Goal: Information Seeking & Learning: Learn about a topic

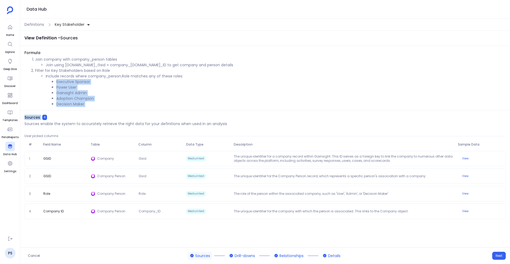
drag, startPoint x: 56, startPoint y: 81, endPoint x: 111, endPoint y: 113, distance: 64.1
click at [111, 113] on div "View Definition - Sources Formula Join company with company_person tables Join …" at bounding box center [265, 139] width 490 height 216
click at [106, 111] on div "View Definition - Sources Formula Join company with company_person tables Join …" at bounding box center [265, 139] width 490 height 216
drag, startPoint x: 95, startPoint y: 107, endPoint x: 56, endPoint y: 83, distance: 45.8
click at [56, 83] on ul "Executive Sponsor Power User Gainsight Admin Adoption Champion Decision Maker" at bounding box center [276, 93] width 460 height 28
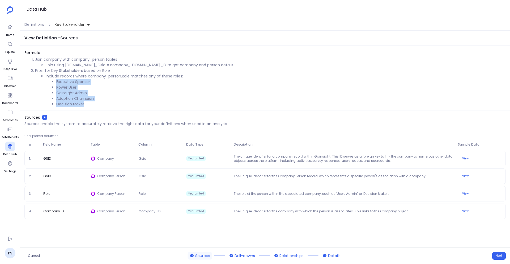
copy ul "Executive Sponsor Power User Gainsight Admin Adoption Champion Decision Maker"
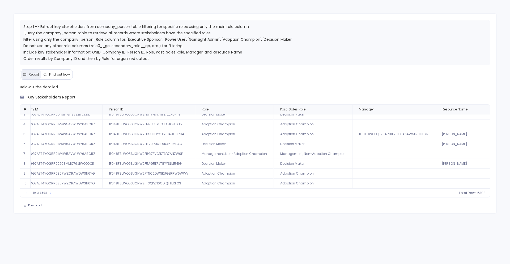
scroll to position [26, 106]
click at [50, 193] on icon at bounding box center [50, 192] width 3 height 3
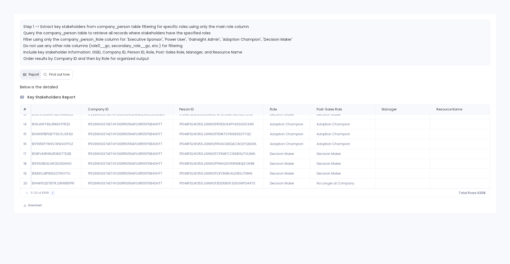
click at [51, 193] on icon at bounding box center [52, 192] width 3 height 3
click at [52, 193] on icon at bounding box center [53, 192] width 3 height 3
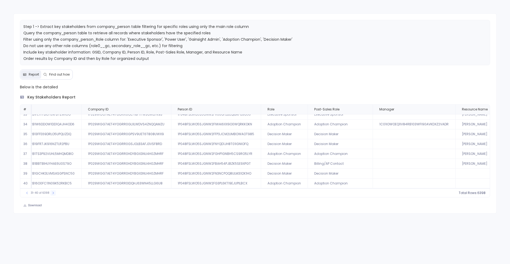
click at [52, 193] on icon at bounding box center [53, 192] width 3 height 3
click at [51, 193] on button at bounding box center [53, 192] width 5 height 5
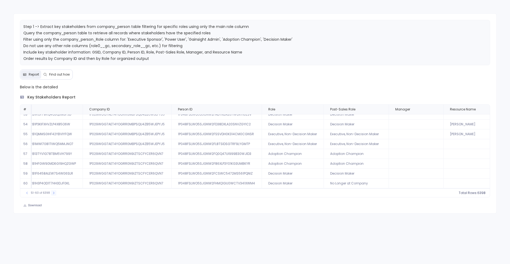
click at [51, 193] on button at bounding box center [53, 192] width 5 height 5
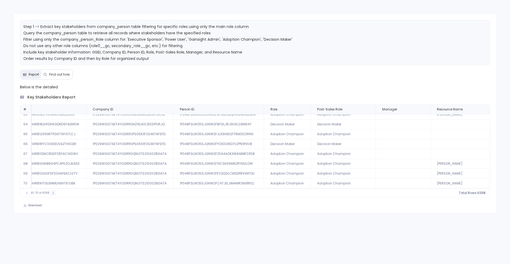
click at [52, 193] on icon at bounding box center [53, 192] width 3 height 3
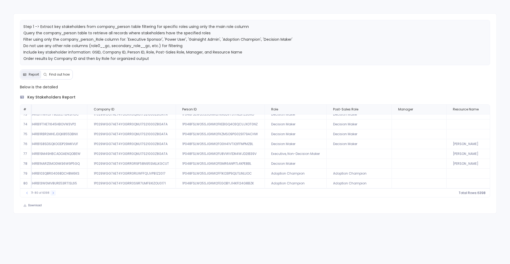
click at [52, 193] on icon at bounding box center [53, 192] width 3 height 3
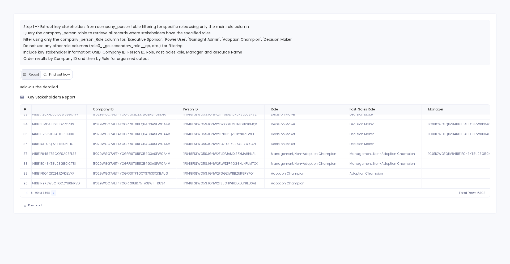
click at [51, 193] on button at bounding box center [53, 192] width 5 height 5
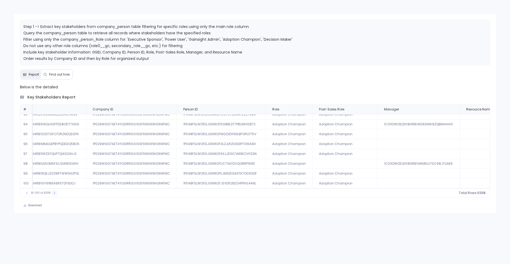
click at [52, 193] on button at bounding box center [54, 192] width 5 height 5
click at [50, 193] on div "121-130 of 6398" at bounding box center [41, 192] width 39 height 5
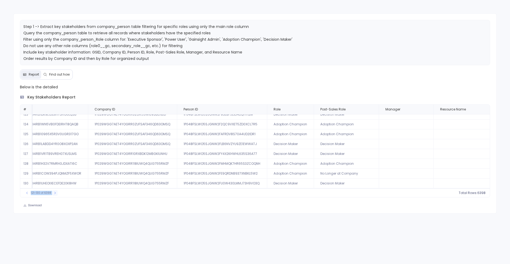
click at [53, 193] on icon at bounding box center [54, 192] width 3 height 3
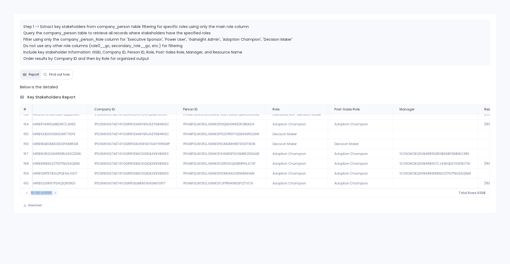
click at [54, 193] on icon at bounding box center [55, 192] width 3 height 3
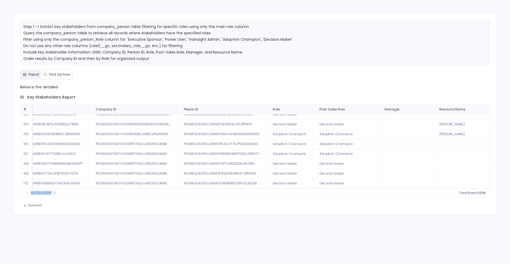
click at [53, 193] on icon at bounding box center [54, 192] width 3 height 3
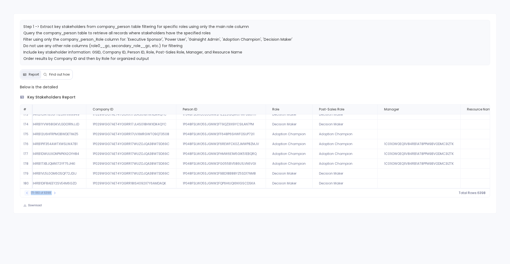
click at [28, 194] on icon at bounding box center [27, 192] width 3 height 3
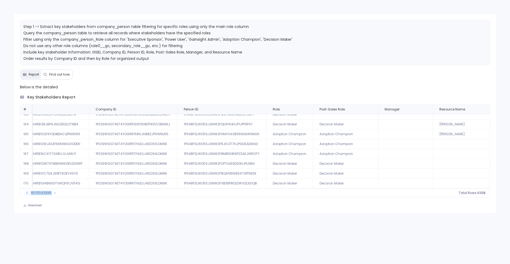
click at [28, 194] on icon at bounding box center [27, 192] width 3 height 3
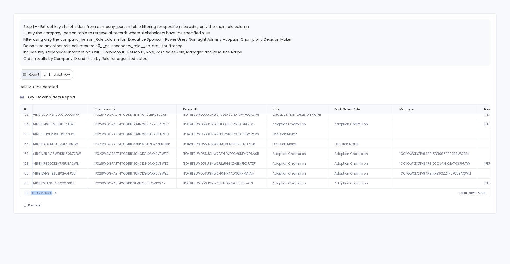
click at [28, 194] on icon at bounding box center [27, 192] width 3 height 3
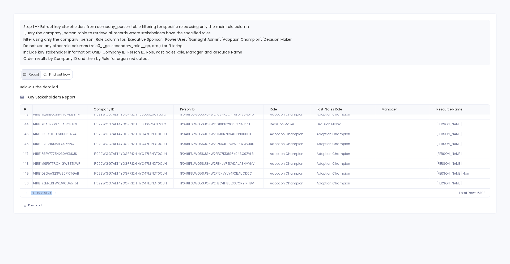
click at [62, 198] on div "Below is the detailed key stakeholders report # GSID Company ID Person ID Role …" at bounding box center [256, 146] width 484 height 125
click at [55, 77] on button "Find out how" at bounding box center [56, 74] width 31 height 9
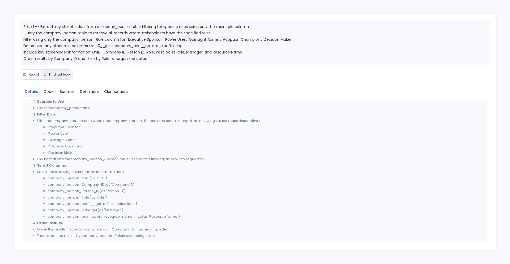
scroll to position [0, 0]
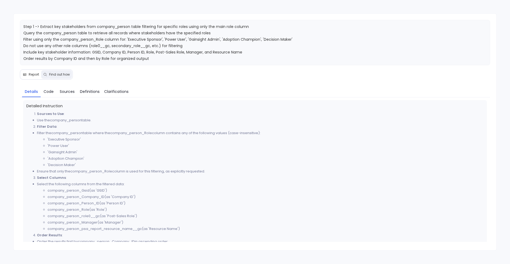
click at [30, 73] on span "Report" at bounding box center [34, 74] width 10 height 4
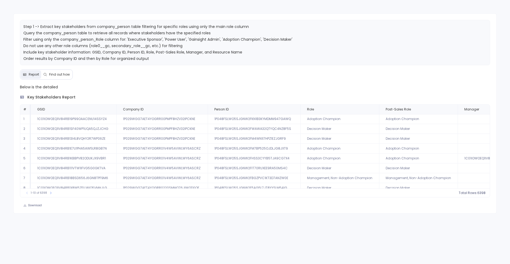
scroll to position [18, 0]
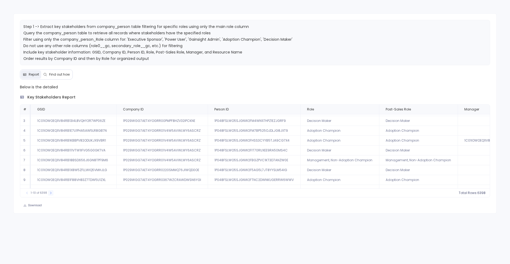
click at [51, 191] on icon at bounding box center [50, 192] width 3 height 3
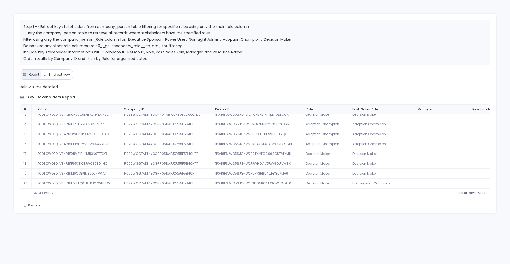
scroll to position [0, 0]
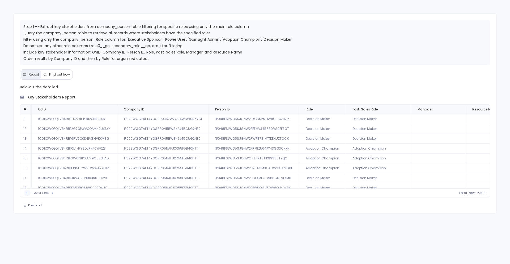
click at [27, 194] on icon at bounding box center [27, 192] width 3 height 3
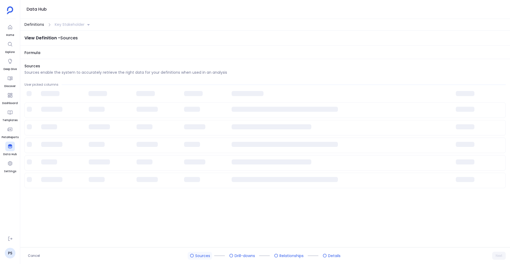
click at [38, 27] on span "Definitions" at bounding box center [34, 25] width 20 height 6
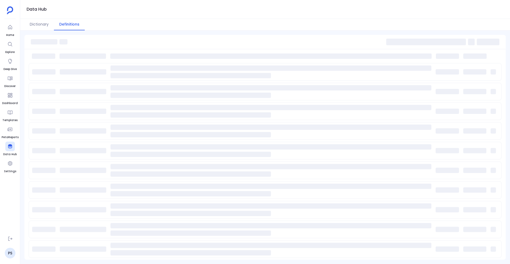
click at [395, 40] on span at bounding box center [427, 42] width 80 height 7
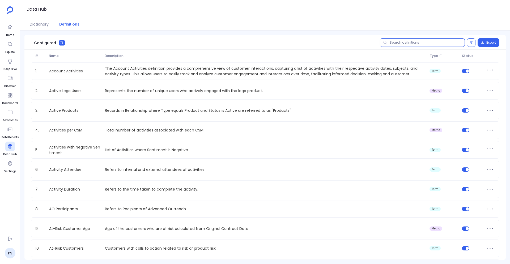
click at [395, 40] on input "text" at bounding box center [422, 42] width 85 height 9
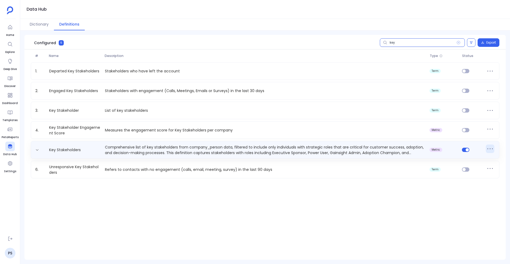
type input "key"
click at [494, 149] on icon at bounding box center [490, 148] width 9 height 9
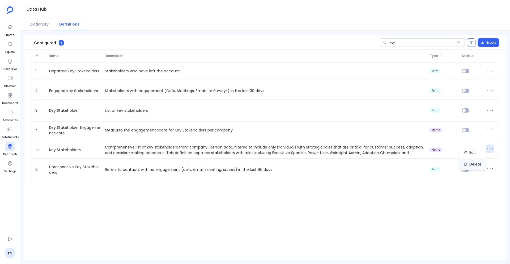
click at [473, 161] on button "Delete" at bounding box center [473, 164] width 27 height 12
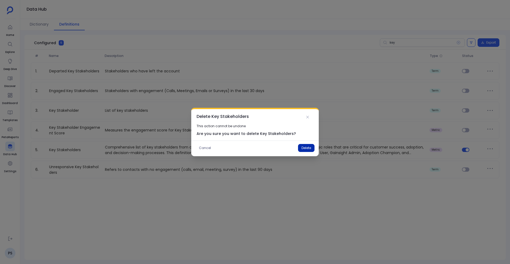
click at [310, 148] on button "Delete" at bounding box center [306, 148] width 16 height 8
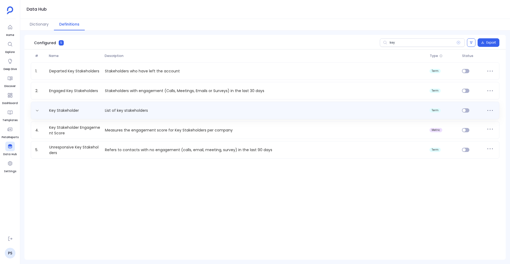
click at [89, 110] on div "Key Stakeholder List of key stakeholders term" at bounding box center [265, 110] width 464 height 9
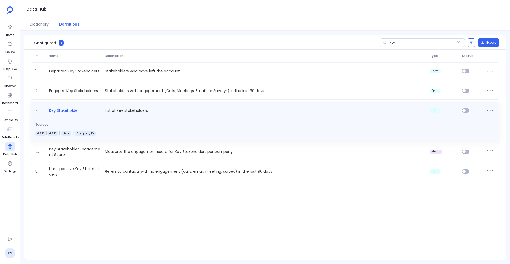
click at [69, 110] on link "Key Stakeholder" at bounding box center [64, 111] width 34 height 9
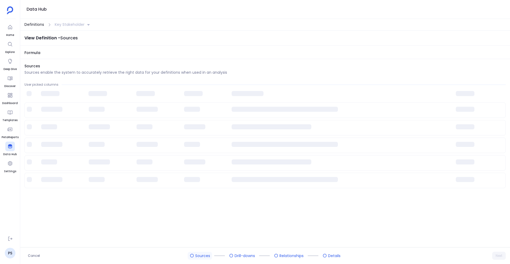
click at [33, 23] on span "Definitions" at bounding box center [34, 25] width 20 height 6
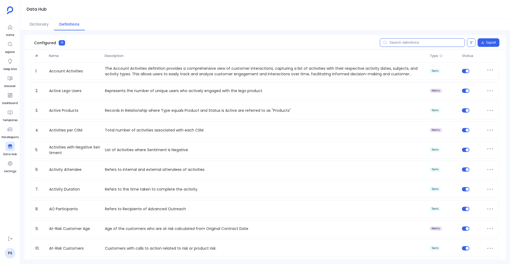
click at [400, 44] on input "text" at bounding box center [422, 42] width 85 height 9
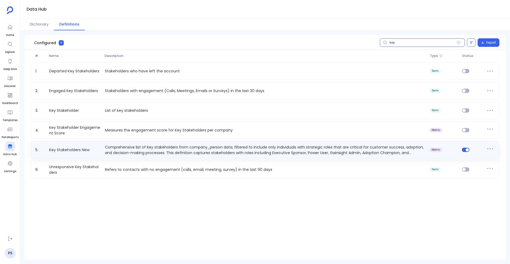
type input "key"
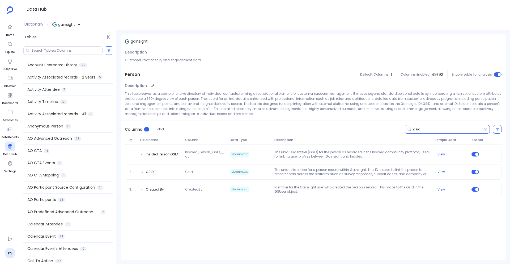
scroll to position [391, 0]
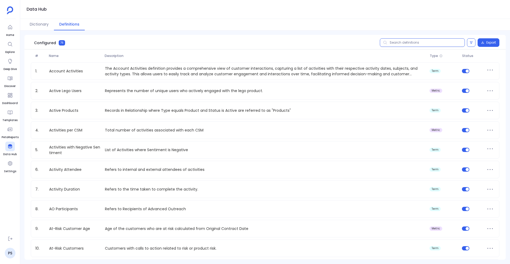
click at [394, 42] on input "text" at bounding box center [422, 42] width 85 height 9
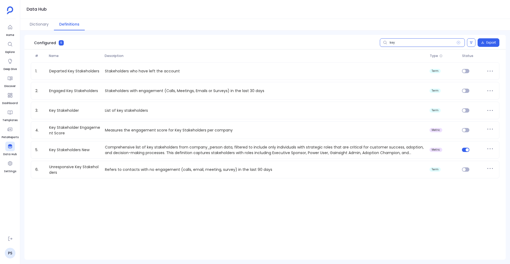
type input "key"
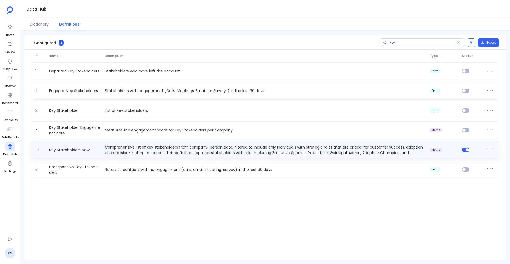
click at [251, 142] on div "Key Stakeholders New Comprehensive list of key stakeholders from company_person…" at bounding box center [265, 150] width 469 height 18
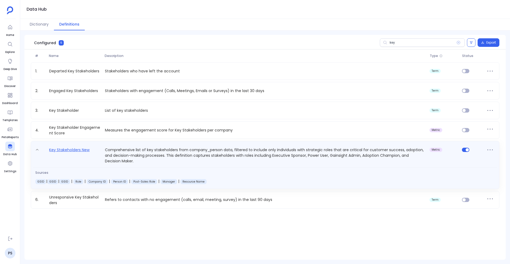
click at [79, 151] on link "Key Stakeholders New" at bounding box center [69, 154] width 45 height 17
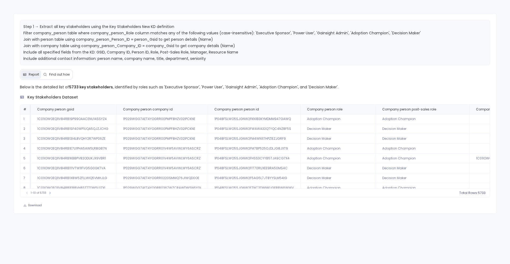
click at [64, 72] on span "Find out how" at bounding box center [59, 74] width 21 height 4
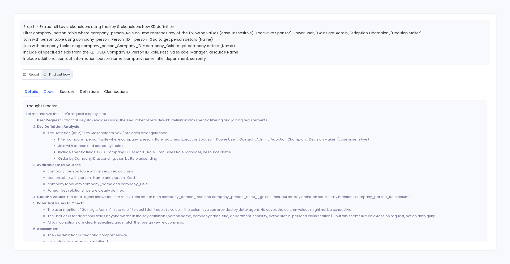
click at [53, 90] on span "Code" at bounding box center [49, 92] width 10 height 6
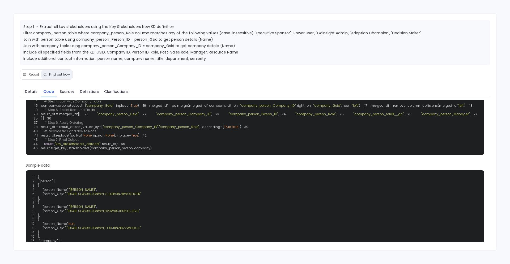
click at [31, 75] on span "Report" at bounding box center [34, 74] width 10 height 4
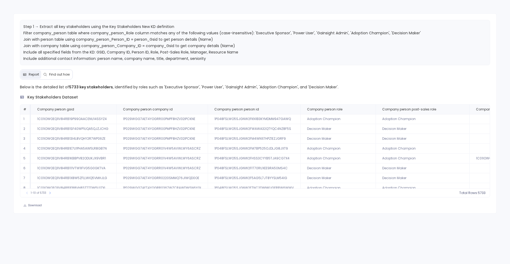
click at [60, 76] on span "Find out how" at bounding box center [59, 74] width 21 height 4
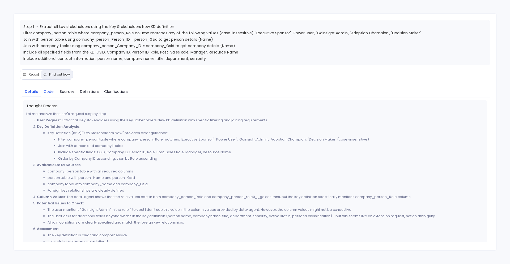
click at [49, 93] on span "Code" at bounding box center [49, 92] width 10 height 6
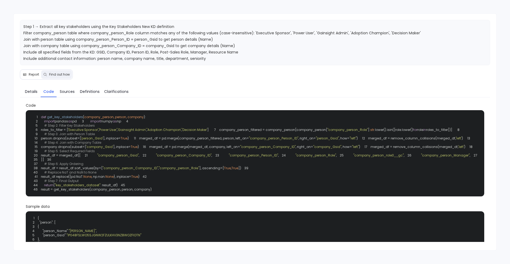
click at [77, 123] on span "3" at bounding box center [82, 121] width 10 height 4
drag, startPoint x: 38, startPoint y: 116, endPoint x: 121, endPoint y: 165, distance: 96.2
click at [121, 165] on code "1 def get_key_stakeholders ( company_person, person, company ): 2 import pandas…" at bounding box center [520, 153] width 979 height 77
click at [368, 140] on span "merged_df = remove_column_collisions(merged_df," at bounding box center [412, 138] width 88 height 5
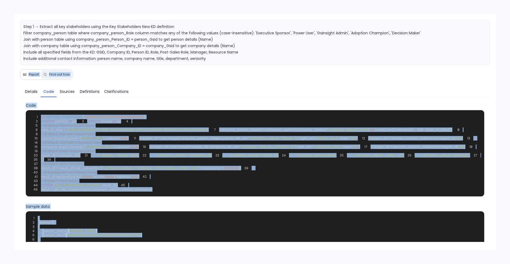
click at [219, 132] on span "company_person_filtered = company_person[company_person[" at bounding box center [273, 129] width 108 height 5
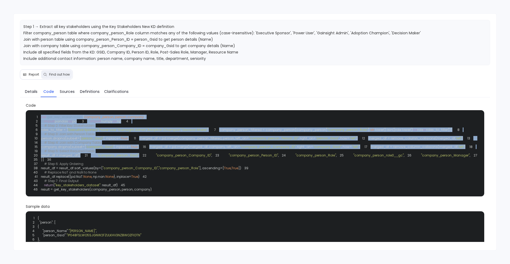
drag, startPoint x: 41, startPoint y: 118, endPoint x: 131, endPoint y: 204, distance: 124.1
click at [131, 193] on div "1 def get_key_stakeholders ( company_person, person, company ): 2 import pandas…" at bounding box center [255, 153] width 453 height 80
click at [210, 51] on span "Step 1 → Extract all key stakeholders using the Key Stakeholders New KD definit…" at bounding box center [222, 52] width 398 height 56
click at [133, 132] on span "'Gainsight Admin'" at bounding box center [132, 129] width 29 height 5
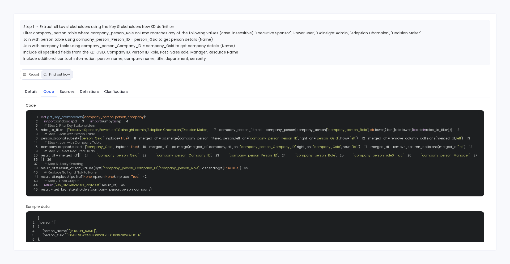
drag, startPoint x: 40, startPoint y: 117, endPoint x: 122, endPoint y: 169, distance: 96.3
click at [122, 169] on div "1 def get_key_stakeholders ( company_person, person, company ): 2 import pandas…" at bounding box center [255, 153] width 453 height 80
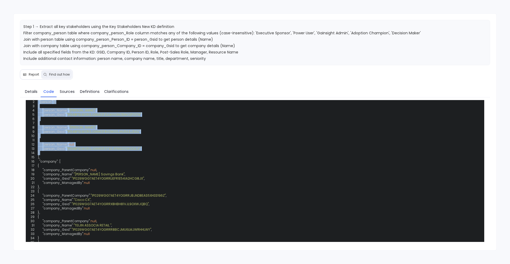
scroll to position [168, 0]
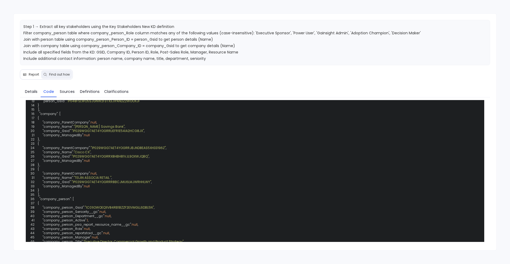
drag, startPoint x: 41, startPoint y: 118, endPoint x: 157, endPoint y: 145, distance: 118.7
copy code "def get_key_stakeholders ( company_person, person, company ): 2 import pandas a…"
click at [171, 8] on div "Step 1 → Extract all key stakeholders using the Key Stakeholders New KD definit…" at bounding box center [255, 132] width 510 height 264
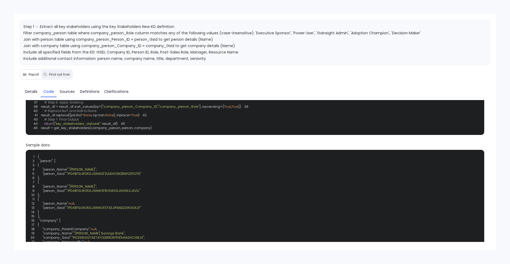
scroll to position [0, 0]
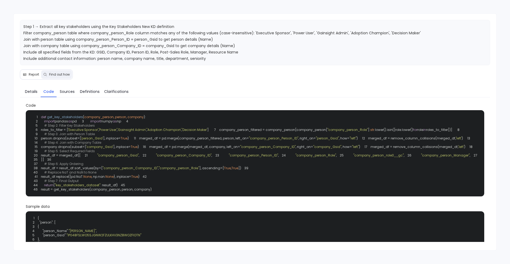
click at [34, 76] on span "Report" at bounding box center [34, 74] width 10 height 4
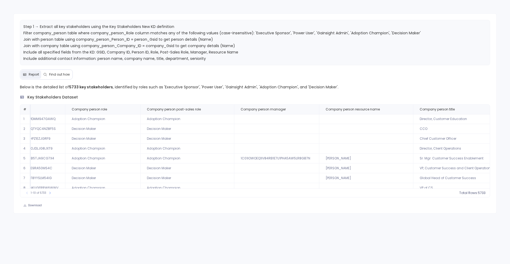
scroll to position [0, 237]
click at [55, 80] on div "Step 1 → Extract all key stakeholders using the Key Stakeholders New KD definit…" at bounding box center [255, 113] width 484 height 200
click at [54, 78] on button "Find out how" at bounding box center [56, 74] width 31 height 9
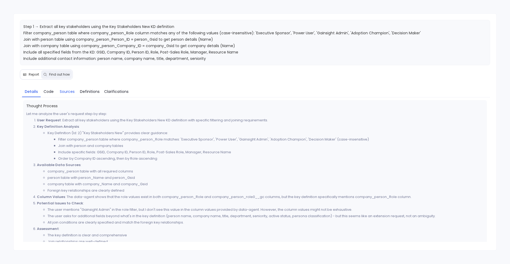
click at [57, 91] on link "Sources" at bounding box center [67, 91] width 21 height 11
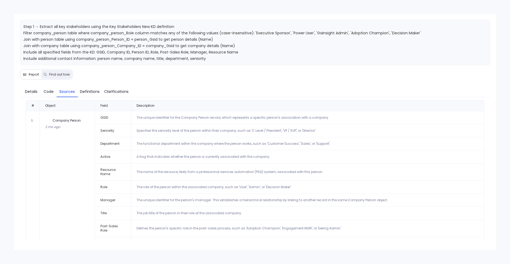
scroll to position [89, 0]
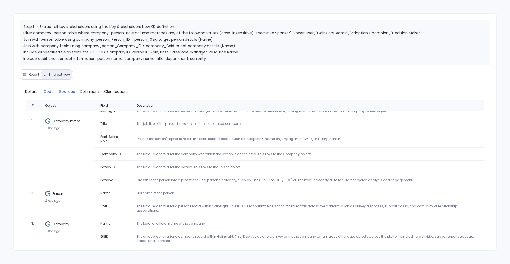
click at [52, 92] on span "Code" at bounding box center [49, 92] width 10 height 6
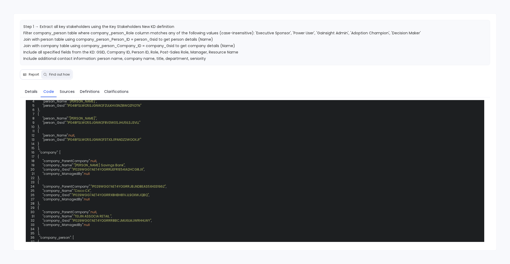
scroll to position [148, 0]
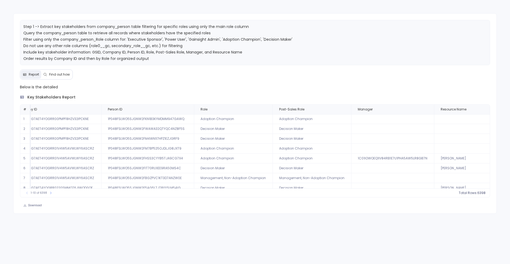
scroll to position [0, 107]
click at [175, 101] on div "Below is the detailed key stakeholders report # GSID Company ID Person ID Role …" at bounding box center [255, 141] width 471 height 114
click at [55, 77] on button "Find out how" at bounding box center [56, 74] width 31 height 9
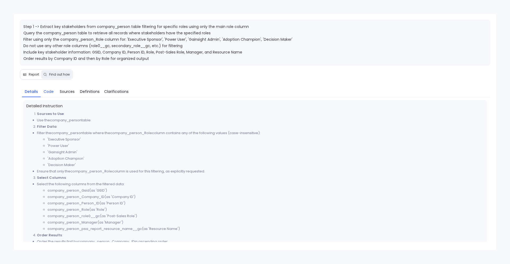
click at [51, 90] on span "Code" at bounding box center [49, 92] width 10 height 6
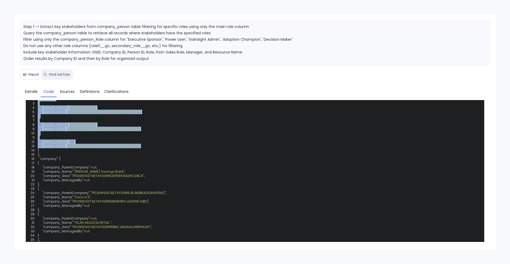
scroll to position [202, 0]
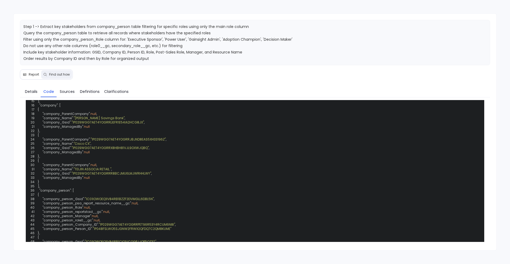
drag, startPoint x: 38, startPoint y: 121, endPoint x: 169, endPoint y: 142, distance: 133.1
copy code "def get_key_stakeholders ( company_person ): 3 """ 4 This function filters the …"
click at [38, 77] on button "Report" at bounding box center [31, 74] width 20 height 9
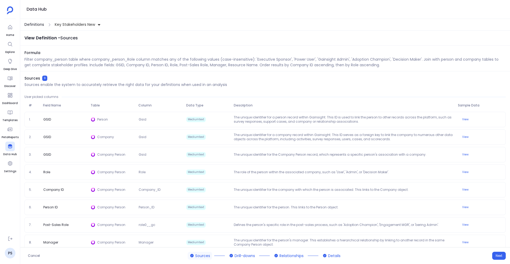
click at [41, 26] on span "Definitions" at bounding box center [34, 25] width 20 height 6
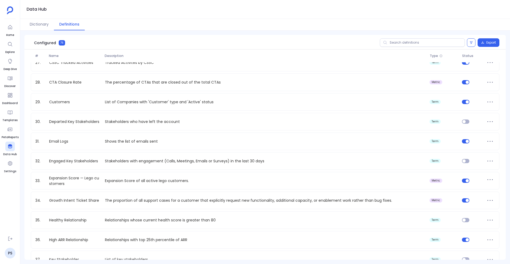
scroll to position [521, 0]
click at [404, 43] on input "text" at bounding box center [422, 42] width 85 height 9
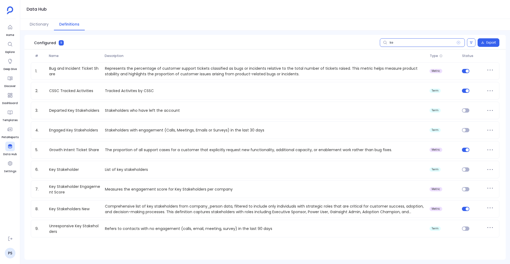
scroll to position [0, 0]
type input "key"
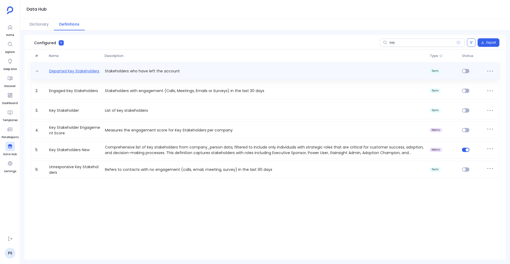
click at [79, 69] on link "Departed Key Stakeholders" at bounding box center [74, 71] width 54 height 6
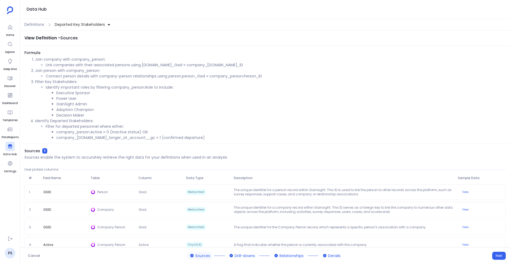
click at [37, 28] on div "Definitions Departed Key Stakeholders" at bounding box center [265, 25] width 490 height 12
click at [35, 27] on div "Definitions Departed Key Stakeholders" at bounding box center [265, 25] width 490 height 12
click at [34, 25] on span "Definitions" at bounding box center [34, 25] width 20 height 6
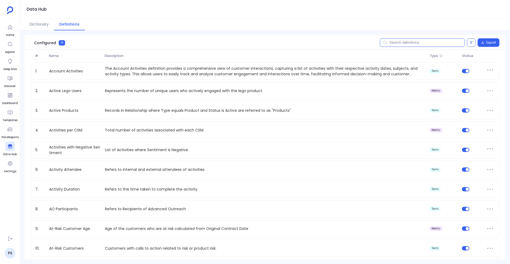
click at [401, 43] on input "text" at bounding box center [422, 42] width 85 height 9
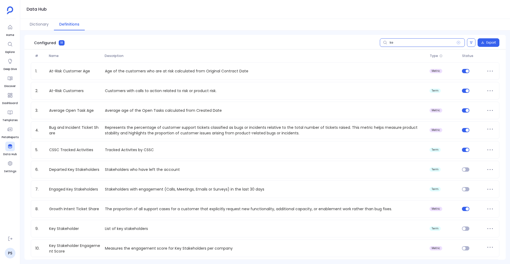
type input "key"
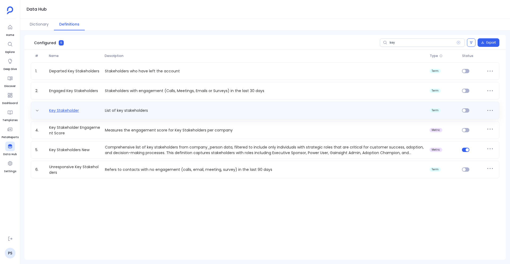
click at [64, 109] on link "Key Stakeholder" at bounding box center [64, 111] width 34 height 6
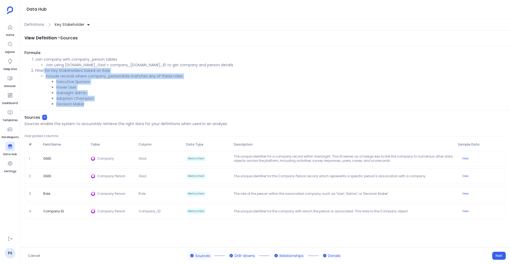
drag, startPoint x: 95, startPoint y: 105, endPoint x: 50, endPoint y: 74, distance: 54.9
click at [43, 70] on li "Filter for Key Stakeholders based on Role Include records where company_person.…" at bounding box center [270, 87] width 471 height 39
click at [52, 75] on li "Include records where company_person.Role matches any of these roles: Executive…" at bounding box center [276, 89] width 460 height 33
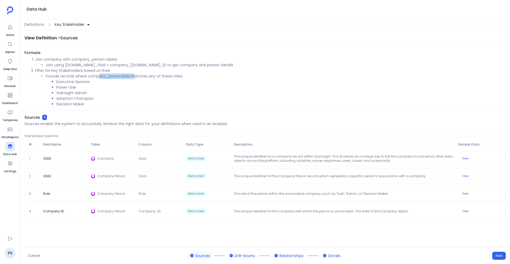
drag, startPoint x: 100, startPoint y: 75, endPoint x: 133, endPoint y: 75, distance: 33.8
click at [133, 75] on li "Include records where company_person.Role matches any of these roles: Executive…" at bounding box center [276, 89] width 460 height 33
click at [127, 75] on li "Include records where company_person.Role matches any of these roles: Executive…" at bounding box center [276, 89] width 460 height 33
drag, startPoint x: 92, startPoint y: 76, endPoint x: 121, endPoint y: 78, distance: 29.0
click at [121, 78] on li "Include records where company_person.Role matches any of these roles: Executive…" at bounding box center [276, 89] width 460 height 33
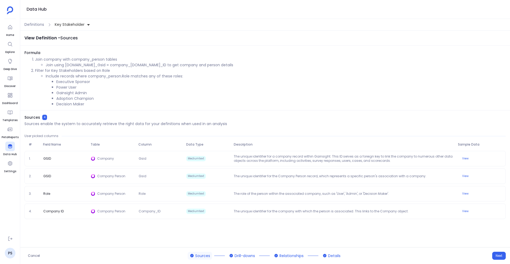
click at [126, 76] on li "Include records where company_person.Role matches any of these roles: Executive…" at bounding box center [276, 89] width 460 height 33
drag, startPoint x: 52, startPoint y: 80, endPoint x: 85, endPoint y: 105, distance: 41.6
click at [85, 105] on ul "Executive Sponsor Power User Gainsight Admin Adoption Champion Decision Maker" at bounding box center [276, 93] width 460 height 28
click at [85, 105] on li "Decision Maker" at bounding box center [281, 104] width 450 height 6
click at [38, 26] on span "Definitions" at bounding box center [34, 25] width 20 height 6
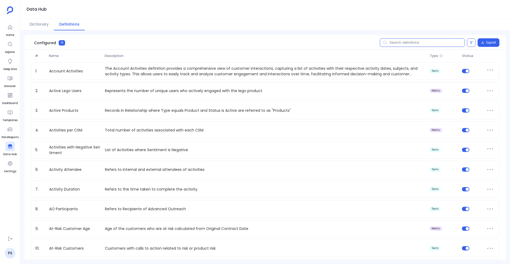
click at [397, 42] on input "text" at bounding box center [422, 42] width 85 height 9
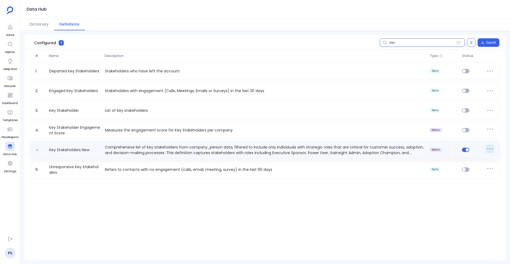
type input "key"
click at [489, 150] on icon at bounding box center [490, 148] width 9 height 9
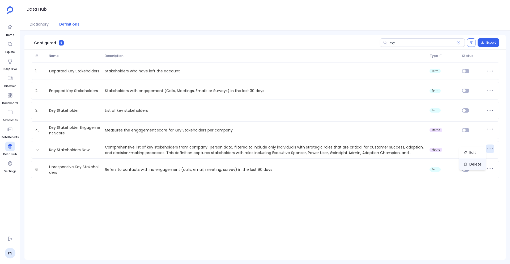
click at [478, 162] on button "Delete" at bounding box center [473, 164] width 27 height 12
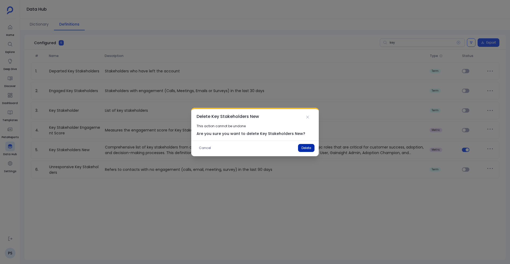
click at [303, 148] on button "Delete" at bounding box center [306, 148] width 16 height 8
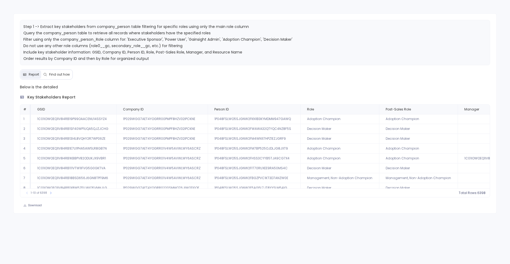
scroll to position [0, 107]
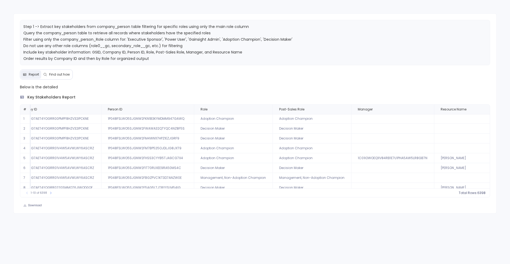
click at [61, 75] on span "Find out how" at bounding box center [59, 74] width 21 height 4
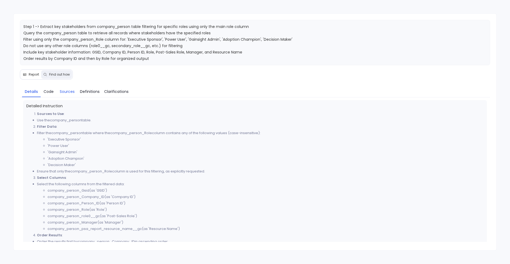
click at [71, 93] on span "Sources" at bounding box center [67, 92] width 15 height 6
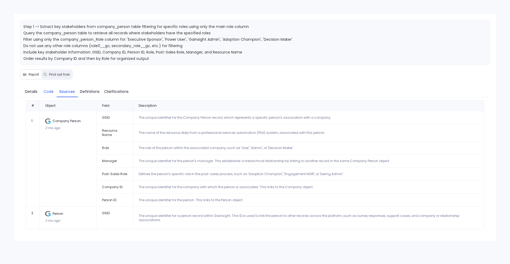
click at [49, 95] on link "Code" at bounding box center [49, 91] width 16 height 11
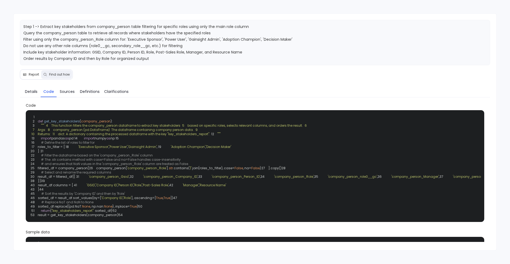
click at [49, 95] on link "Code" at bounding box center [49, 91] width 16 height 11
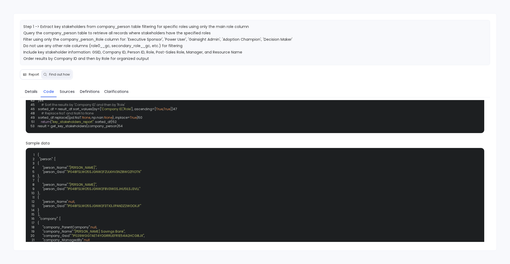
scroll to position [89, 0]
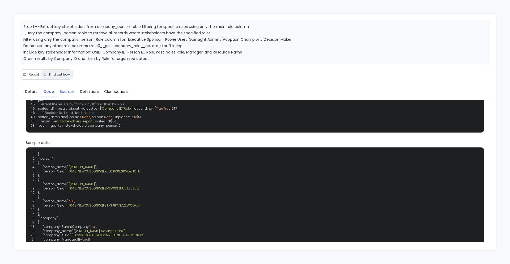
click at [66, 92] on span "Sources" at bounding box center [67, 92] width 15 height 6
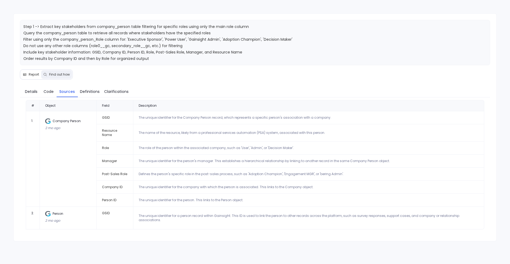
scroll to position [0, 0]
click at [41, 89] on link "Code" at bounding box center [49, 91] width 16 height 11
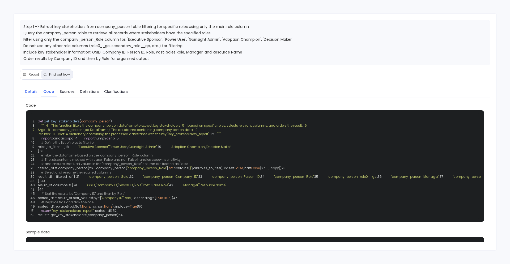
click at [31, 91] on span "Details" at bounding box center [31, 92] width 12 height 6
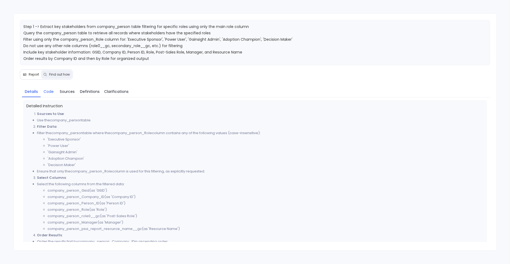
click at [41, 94] on link "Code" at bounding box center [49, 91] width 16 height 11
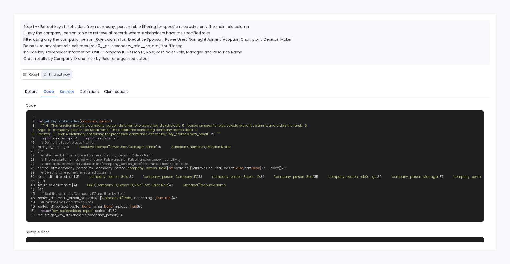
click at [66, 93] on span "Sources" at bounding box center [67, 92] width 15 height 6
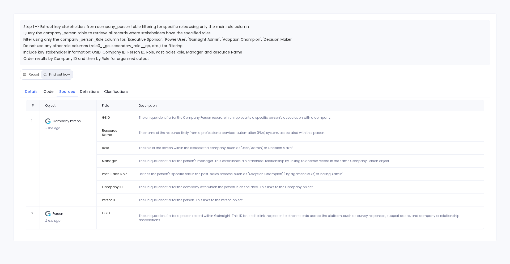
click at [30, 89] on span "Details" at bounding box center [31, 92] width 12 height 6
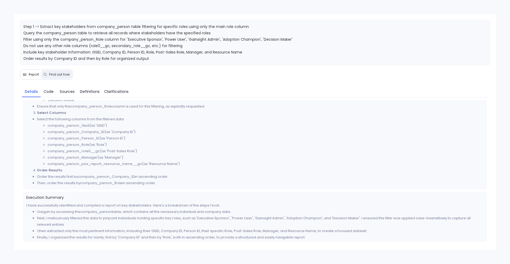
scroll to position [73, 0]
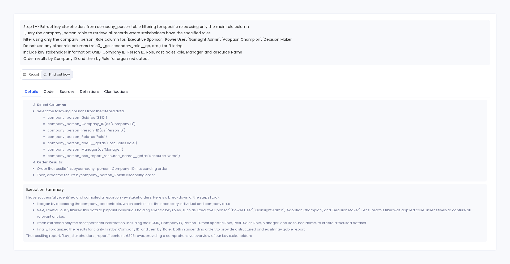
click at [35, 78] on button "Report" at bounding box center [31, 74] width 20 height 9
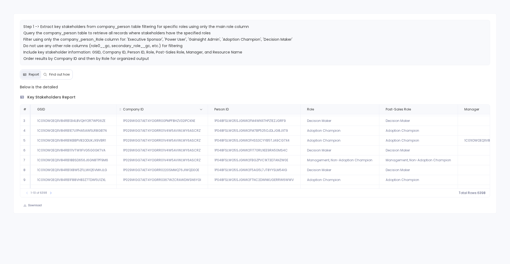
scroll to position [26, 0]
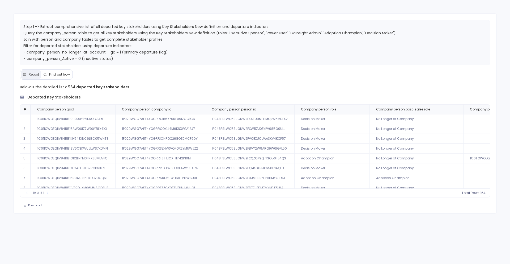
click at [60, 74] on span "Find out how" at bounding box center [59, 74] width 21 height 4
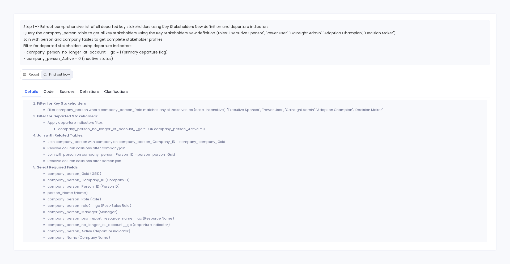
scroll to position [254, 0]
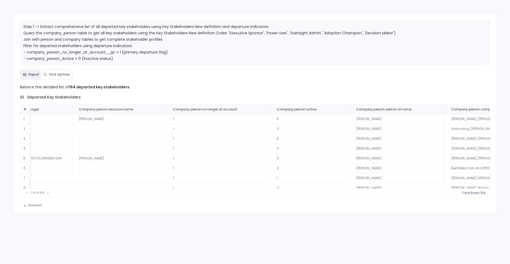
scroll to position [0, 518]
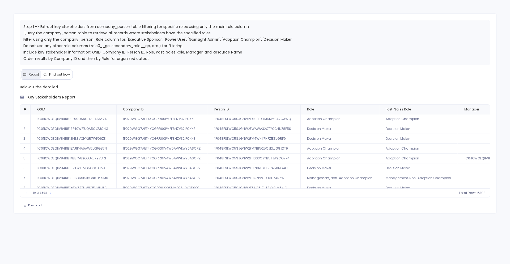
scroll to position [0, 107]
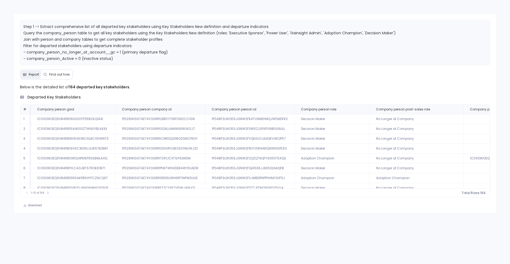
scroll to position [0, 518]
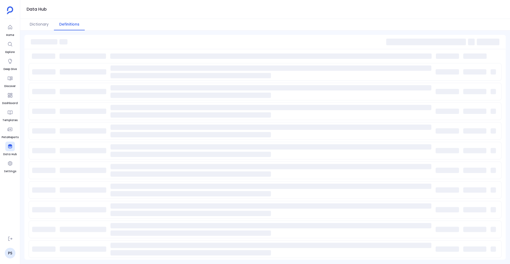
click at [405, 42] on span at bounding box center [427, 42] width 80 height 7
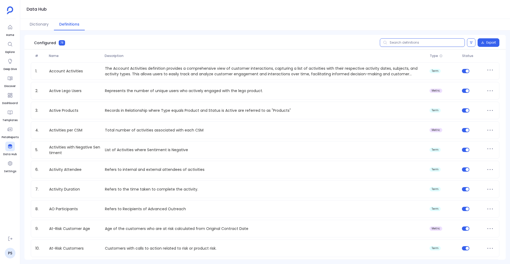
click at [405, 42] on input "text" at bounding box center [422, 42] width 85 height 9
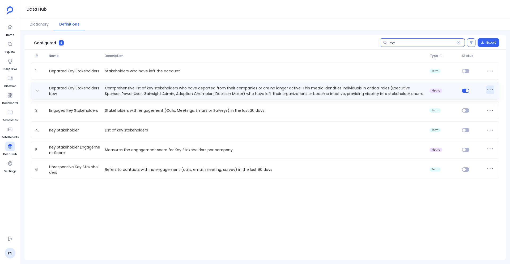
type input "key"
click at [491, 88] on icon at bounding box center [490, 89] width 9 height 9
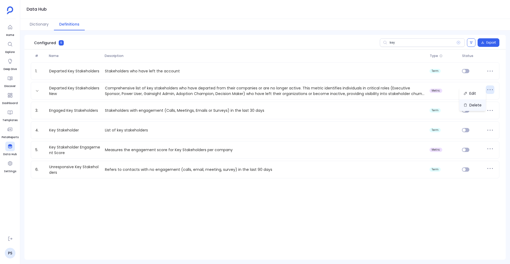
click at [475, 104] on button "Delete" at bounding box center [473, 105] width 27 height 12
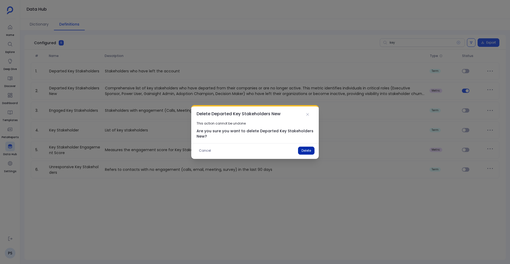
click at [305, 153] on button "Delete" at bounding box center [306, 150] width 16 height 8
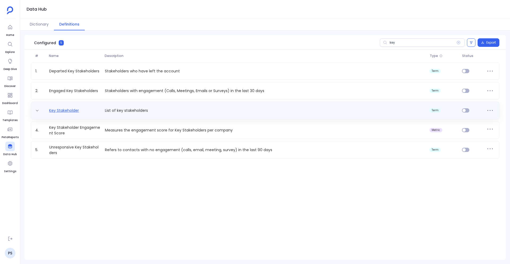
click at [69, 111] on link "Key Stakeholder" at bounding box center [64, 111] width 34 height 6
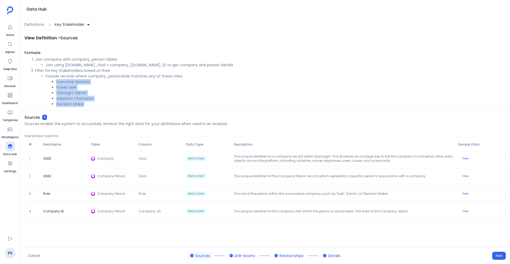
drag, startPoint x: 89, startPoint y: 106, endPoint x: 55, endPoint y: 82, distance: 41.2
click at [55, 82] on ul "Executive Sponsor Power User Gainsight Admin Adoption Champion Decision Maker" at bounding box center [276, 93] width 460 height 28
copy ul "Executive Sponsor Power User Gainsight Admin Adoption Champion Decision Maker"
drag, startPoint x: 55, startPoint y: 93, endPoint x: 86, endPoint y: 92, distance: 31.6
click at [86, 92] on ul "Executive Sponsor Power User Gainsight Admin Adoption Champion Decision Maker" at bounding box center [276, 93] width 460 height 28
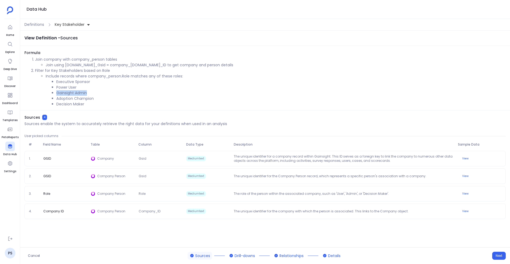
click at [120, 115] on span "Sources 4" at bounding box center [125, 117] width 203 height 5
click at [53, 66] on li "Join using company.company_Gsid = company_person.Company_ID to get company and …" at bounding box center [276, 65] width 460 height 6
click at [39, 25] on span "Definitions" at bounding box center [34, 25] width 20 height 6
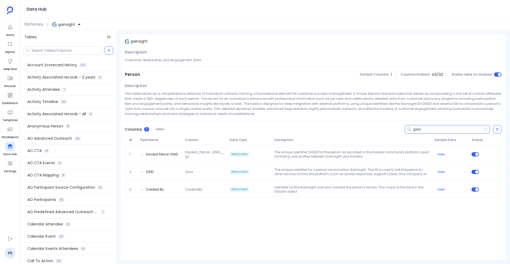
scroll to position [391, 0]
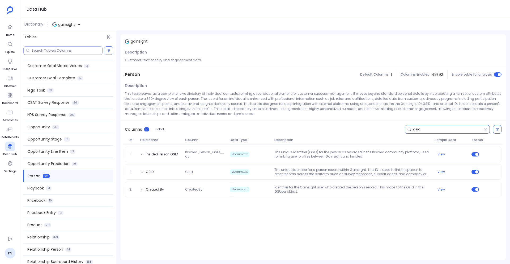
click at [73, 49] on input at bounding box center [67, 50] width 71 height 4
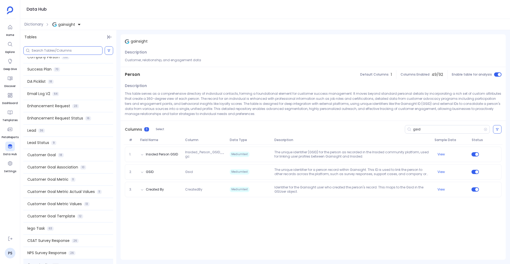
scroll to position [275, 0]
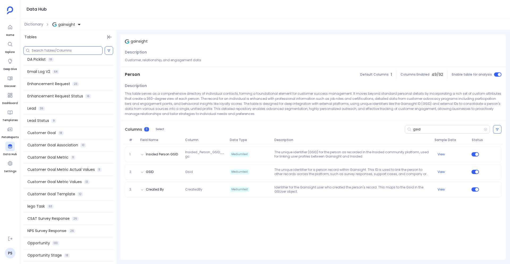
click at [67, 52] on input at bounding box center [67, 50] width 71 height 4
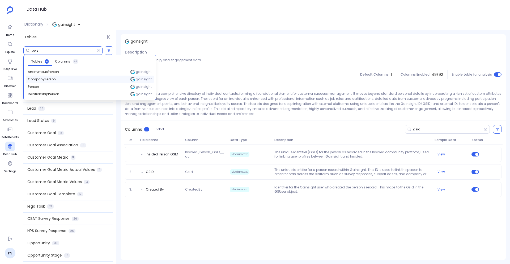
type input "pers"
click at [47, 82] on div "Company Pers on gainsight" at bounding box center [90, 78] width 128 height 7
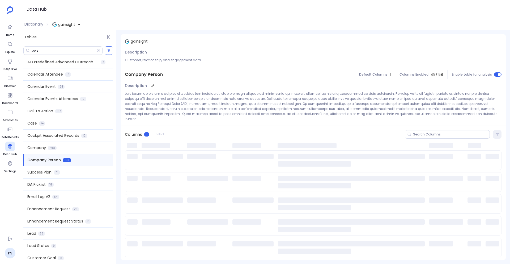
scroll to position [150, 0]
click at [423, 132] on input at bounding box center [451, 134] width 77 height 4
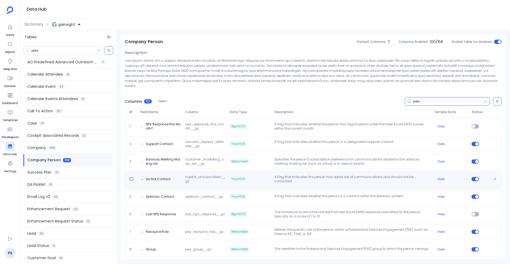
scroll to position [33, 0]
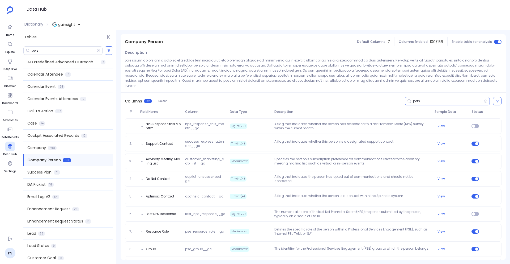
click at [414, 99] on input "pers" at bounding box center [448, 101] width 71 height 4
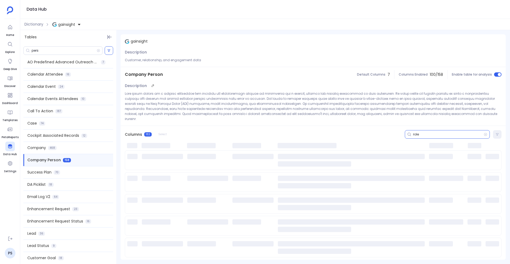
scroll to position [0, 0]
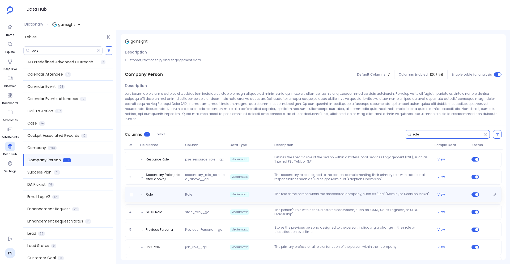
click at [153, 192] on div "Role" at bounding box center [147, 194] width 16 height 4
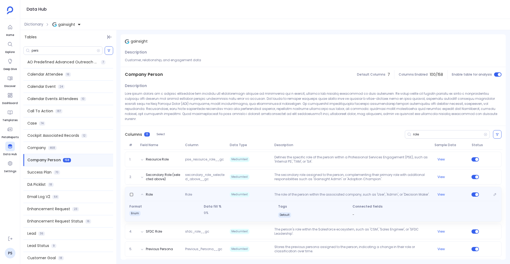
click at [441, 190] on div "Role Role Mediumtext The role of the person within the associated company, such…" at bounding box center [313, 193] width 372 height 7
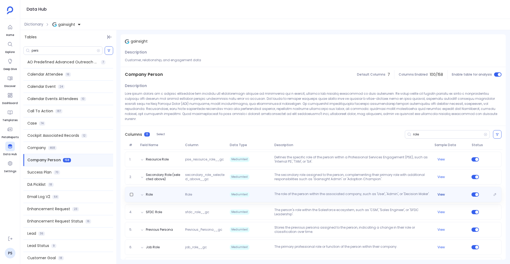
click at [439, 192] on button "View" at bounding box center [441, 194] width 7 height 4
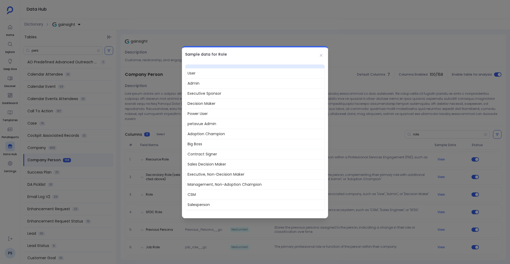
scroll to position [5, 0]
drag, startPoint x: 187, startPoint y: 125, endPoint x: 229, endPoint y: 125, distance: 41.5
click at [229, 125] on span "petavue Admin" at bounding box center [255, 125] width 139 height 10
drag, startPoint x: 224, startPoint y: 125, endPoint x: 184, endPoint y: 128, distance: 39.9
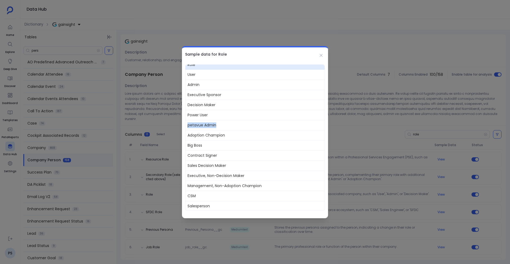
click at [184, 128] on div "Role User Admin Executive Sponsor Decision Maker Power User petavue Admin Adopt…" at bounding box center [255, 135] width 146 height 149
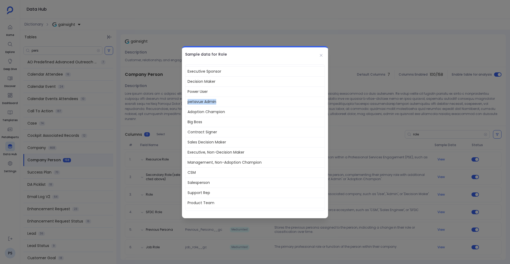
scroll to position [0, 0]
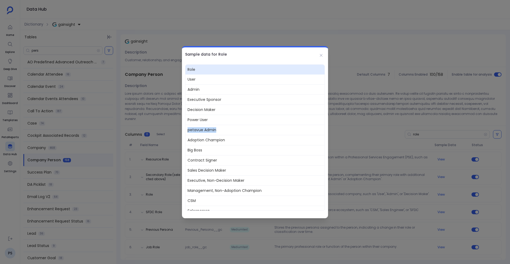
click at [199, 138] on span "Adoption Champion" at bounding box center [255, 140] width 139 height 10
drag, startPoint x: 228, startPoint y: 100, endPoint x: 174, endPoint y: 103, distance: 53.5
click at [174, 103] on div "Sample data for Role Role User Admin Executive Sponsor Decision Maker Power Use…" at bounding box center [255, 132] width 510 height 264
click at [211, 110] on span "Decision Maker" at bounding box center [255, 109] width 139 height 10
click at [135, 176] on div at bounding box center [255, 132] width 510 height 264
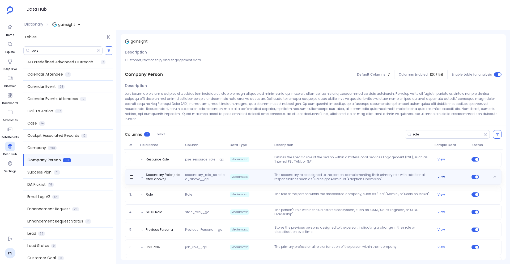
click at [434, 175] on div "View" at bounding box center [451, 177] width 37 height 4
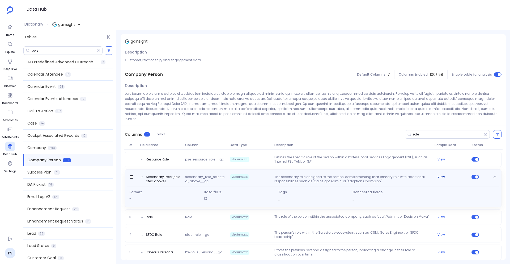
click at [435, 175] on div "View" at bounding box center [451, 177] width 37 height 4
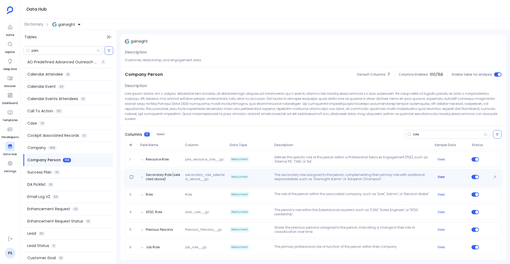
click at [439, 175] on button "View" at bounding box center [441, 177] width 7 height 4
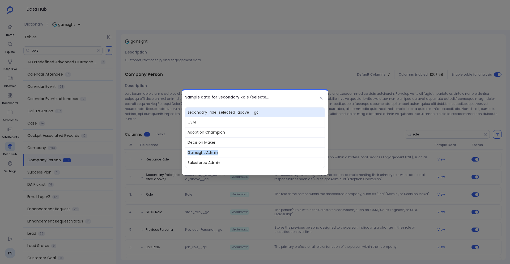
drag, startPoint x: 228, startPoint y: 150, endPoint x: 184, endPoint y: 153, distance: 43.7
click at [184, 153] on div "secondary_role_selected_above__gc CSM Adoption Champion Decision Maker Gainsigh…" at bounding box center [255, 136] width 146 height 64
click at [166, 201] on div at bounding box center [255, 132] width 510 height 264
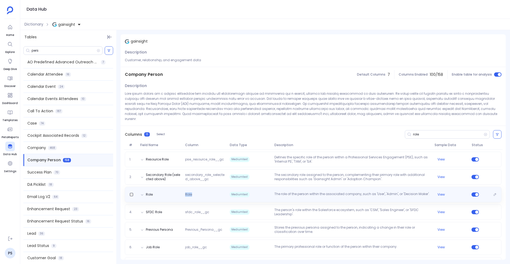
drag, startPoint x: 193, startPoint y: 187, endPoint x: 185, endPoint y: 187, distance: 8.0
click at [185, 192] on span "Role" at bounding box center [205, 194] width 45 height 4
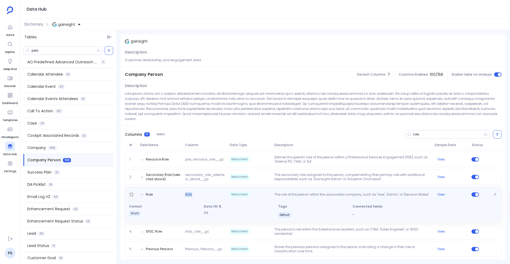
drag, startPoint x: 146, startPoint y: 190, endPoint x: 161, endPoint y: 190, distance: 14.4
click at [151, 192] on button "Role" at bounding box center [149, 194] width 7 height 4
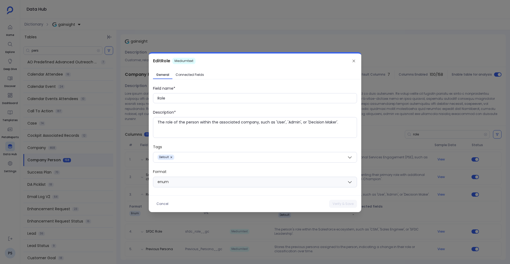
click at [132, 194] on div at bounding box center [255, 132] width 510 height 264
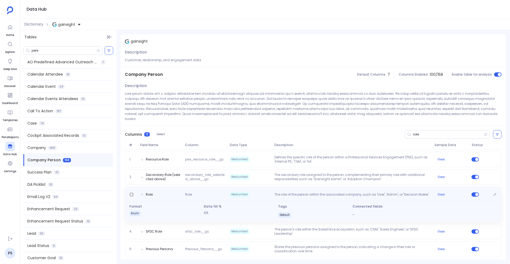
click at [179, 204] on span "Format" at bounding box center [164, 206] width 70 height 4
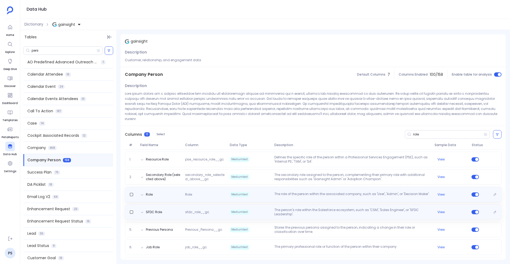
click at [179, 204] on div "SFDC Role sfdc_role__gc Mediumtext The person's role within the Salesforce ecos…" at bounding box center [313, 211] width 377 height 15
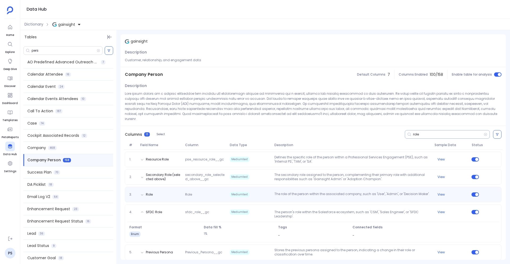
click at [417, 132] on input "role" at bounding box center [448, 134] width 71 height 4
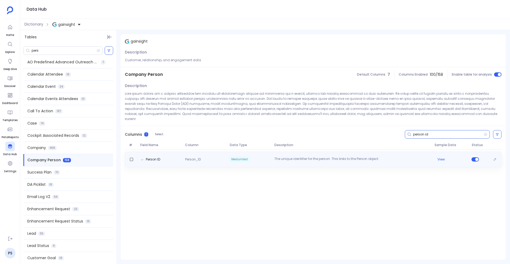
click at [170, 157] on div "Person ID Person_ID Mediumtext The unique identifier for the person. This links…" at bounding box center [313, 159] width 372 height 5
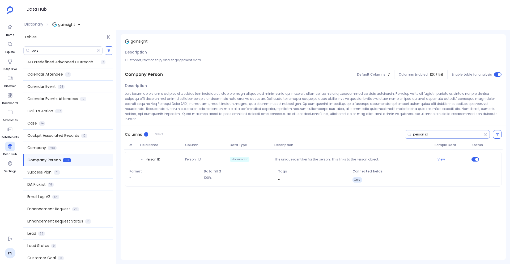
click at [418, 132] on input "person id" at bounding box center [448, 134] width 71 height 4
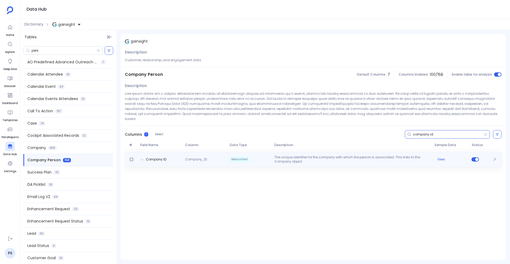
click at [190, 157] on div "Company ID Company_ID Mediumtext The unique identifier for the company with whi…" at bounding box center [313, 159] width 372 height 9
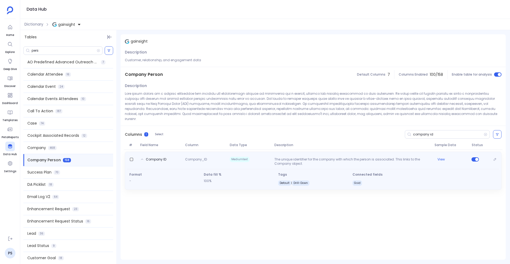
click at [190, 157] on span "Company_ID" at bounding box center [205, 161] width 45 height 9
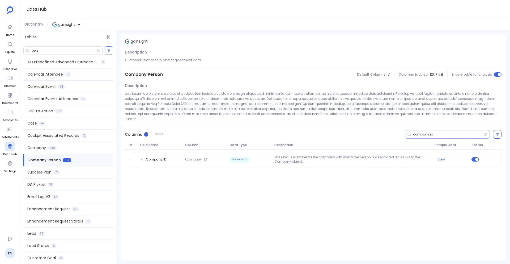
click at [412, 130] on div "company id" at bounding box center [447, 134] width 85 height 9
click at [419, 132] on input "company id" at bounding box center [448, 134] width 71 height 4
type input "role"
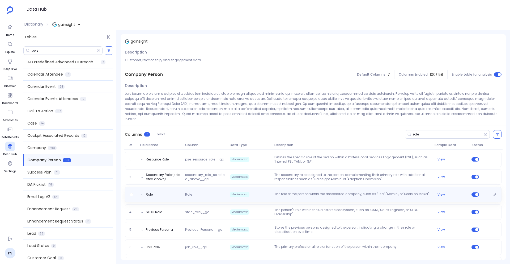
click at [168, 187] on div "Role Role Mediumtext The role of the person within the associated company, such…" at bounding box center [313, 194] width 377 height 15
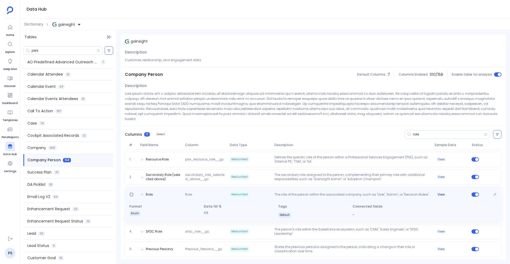
click at [444, 192] on button "View" at bounding box center [441, 194] width 7 height 4
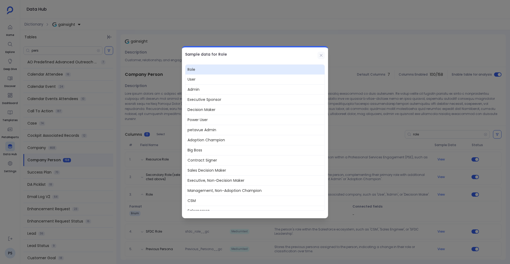
click at [323, 52] on button at bounding box center [321, 55] width 7 height 7
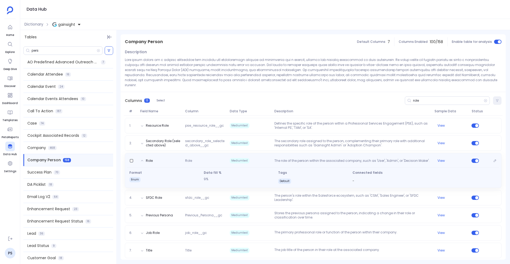
scroll to position [34, 0]
click at [440, 158] on button "View" at bounding box center [441, 160] width 7 height 4
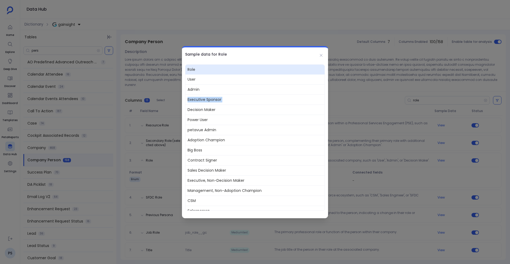
drag, startPoint x: 192, startPoint y: 100, endPoint x: 245, endPoint y: 105, distance: 53.9
click at [245, 105] on div "Role User Admin Executive Sponsor Decision Maker Power User petavue Admin Adopt…" at bounding box center [255, 137] width 140 height 146
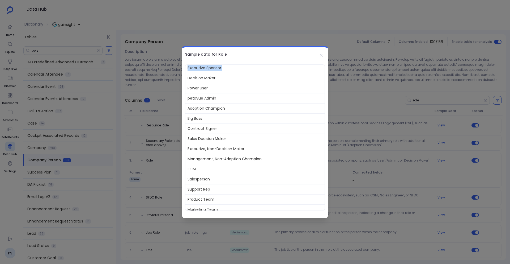
scroll to position [31, 0]
click at [321, 57] on icon at bounding box center [321, 55] width 4 height 4
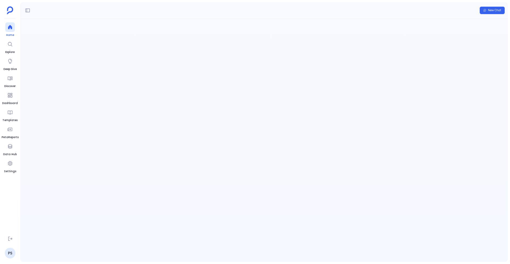
click at [9, 30] on icon at bounding box center [9, 26] width 5 height 5
click at [124, 69] on p at bounding box center [255, 67] width 274 height 14
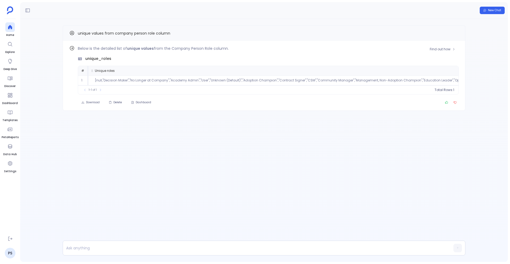
scroll to position [0, 3]
click at [176, 253] on div at bounding box center [254, 248] width 382 height 14
click at [171, 250] on p at bounding box center [254, 247] width 382 height 7
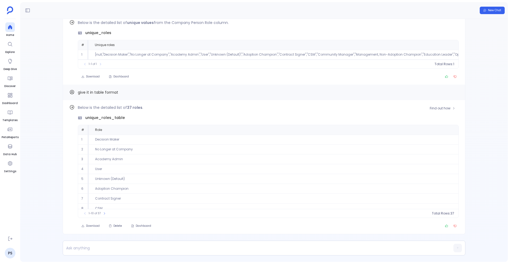
scroll to position [24, 0]
click at [104, 213] on icon at bounding box center [104, 213] width 3 height 3
click at [106, 213] on icon at bounding box center [106, 213] width 3 height 3
click at [451, 131] on icon at bounding box center [452, 129] width 3 height 3
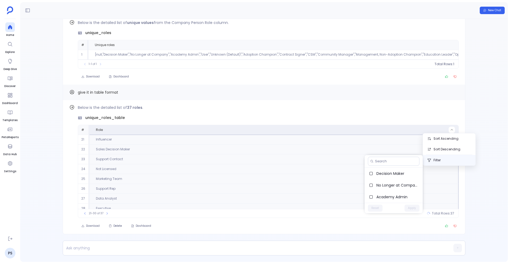
click at [434, 162] on button "Filter" at bounding box center [449, 160] width 53 height 11
click at [445, 163] on button "Filter" at bounding box center [449, 160] width 53 height 11
click at [401, 156] on div at bounding box center [394, 161] width 58 height 12
click at [400, 163] on input at bounding box center [396, 161] width 42 height 4
type input "peta"
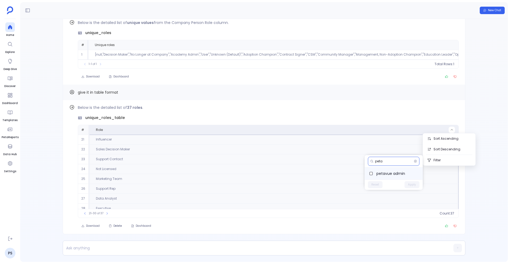
click at [383, 171] on span "petavue admin" at bounding box center [398, 173] width 42 height 5
click at [414, 184] on button "Apply" at bounding box center [412, 184] width 15 height 7
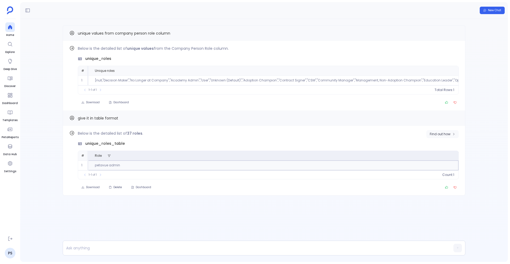
click at [444, 138] on button "Find out how" at bounding box center [443, 134] width 32 height 8
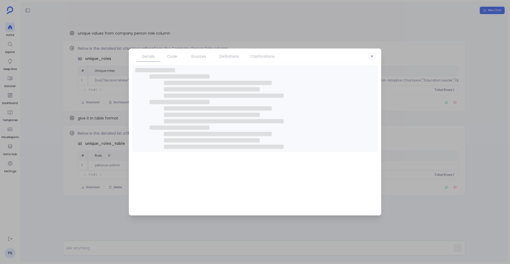
click at [374, 58] on button "button" at bounding box center [372, 56] width 8 height 8
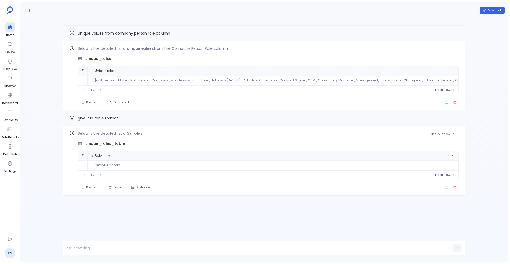
click at [454, 159] on button at bounding box center [452, 155] width 6 height 6
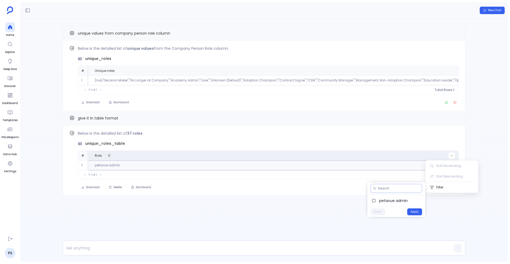
click at [381, 190] on input at bounding box center [399, 188] width 42 height 4
type input "exec"
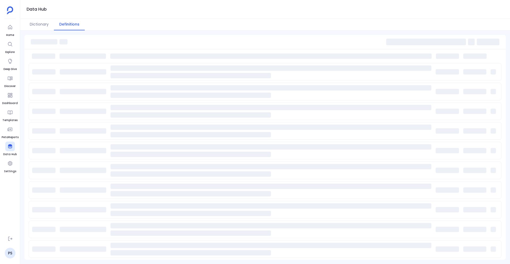
click at [407, 43] on span at bounding box center [427, 42] width 80 height 7
click at [401, 42] on span at bounding box center [427, 42] width 80 height 7
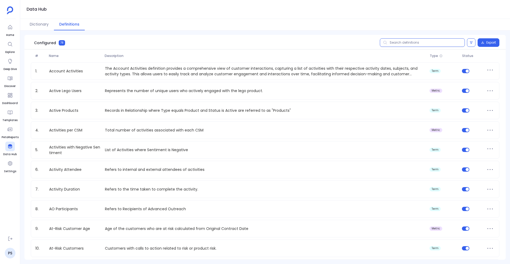
click at [401, 42] on input "text" at bounding box center [422, 42] width 85 height 9
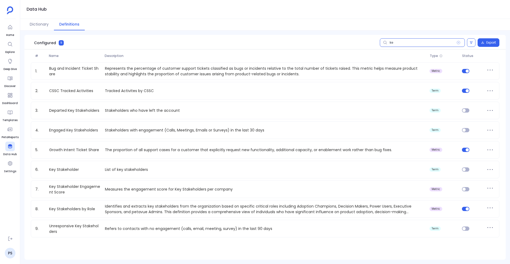
type input "key"
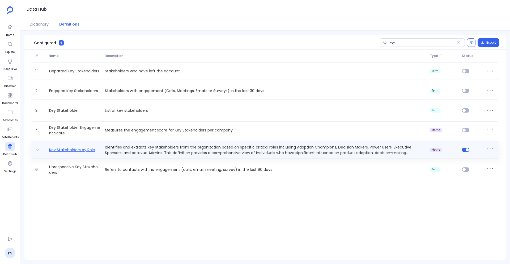
click at [73, 150] on link "Key Stakeholders by Role" at bounding box center [72, 150] width 50 height 6
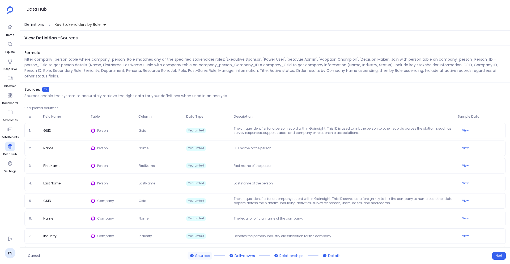
click at [35, 25] on span "Definitions" at bounding box center [34, 25] width 20 height 6
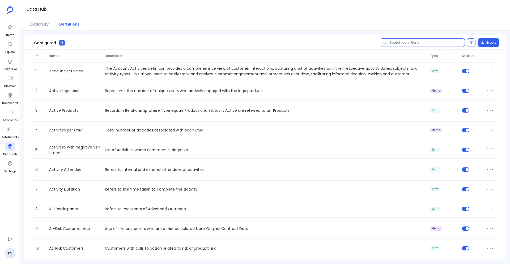
click at [399, 44] on input "text" at bounding box center [422, 42] width 85 height 9
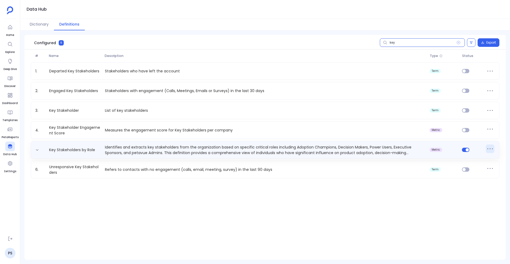
type input "key"
click at [489, 151] on icon at bounding box center [490, 148] width 9 height 9
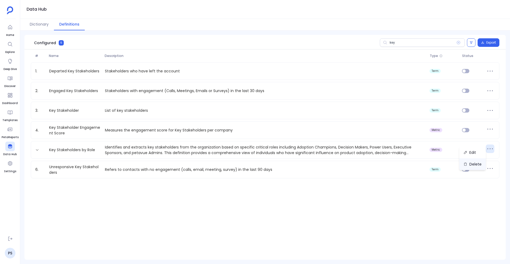
click at [475, 166] on button "Delete" at bounding box center [473, 164] width 27 height 12
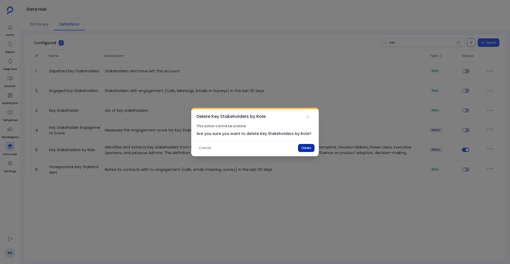
click at [306, 149] on button "Delete" at bounding box center [306, 148] width 16 height 8
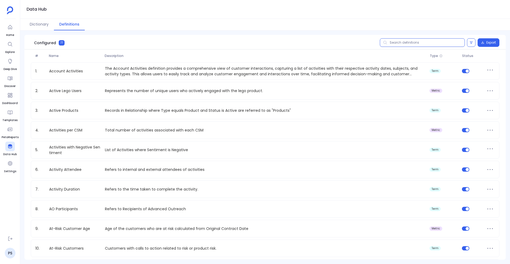
click at [409, 44] on input "text" at bounding box center [422, 42] width 85 height 9
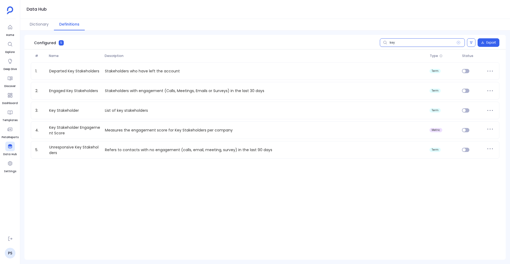
type input "key"
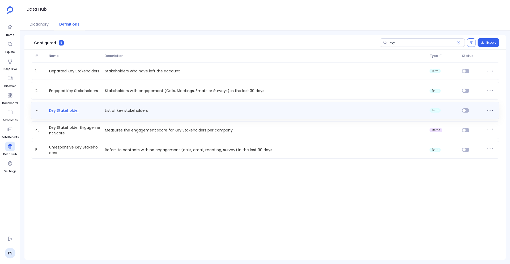
click at [76, 108] on link "Key Stakeholder" at bounding box center [64, 111] width 34 height 6
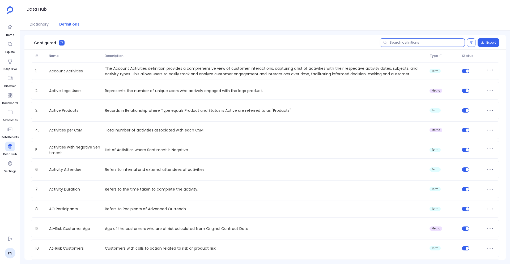
click at [401, 40] on input "text" at bounding box center [422, 42] width 85 height 9
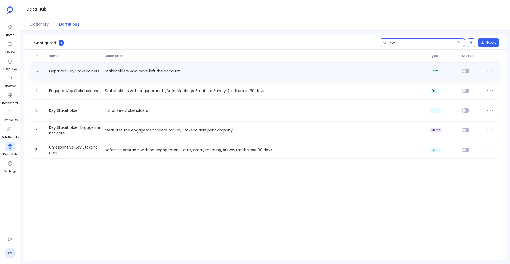
type input "key"
click at [139, 79] on div "Departed Key Stakeholders Stakeholders who have left the account term" at bounding box center [265, 71] width 469 height 18
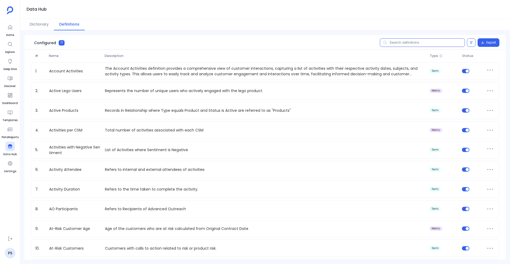
click at [398, 44] on input "text" at bounding box center [422, 42] width 85 height 9
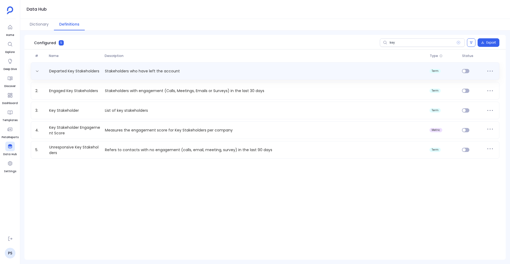
click at [157, 73] on p "Stakeholders who have left the account" at bounding box center [265, 71] width 325 height 6
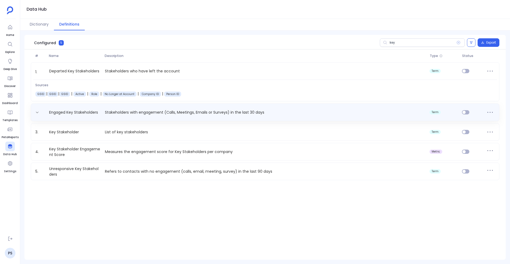
click at [188, 114] on p "Stakeholders with engagement (Calls, Meetings, Emails or Surveys) in the last 3…" at bounding box center [265, 113] width 325 height 6
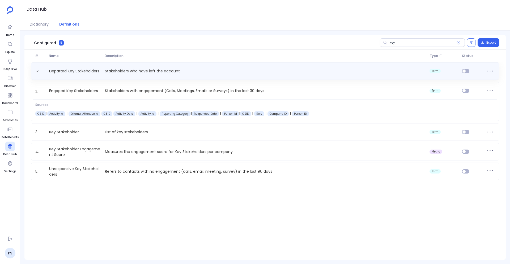
click at [144, 72] on p "Stakeholders who have left the account" at bounding box center [265, 71] width 325 height 6
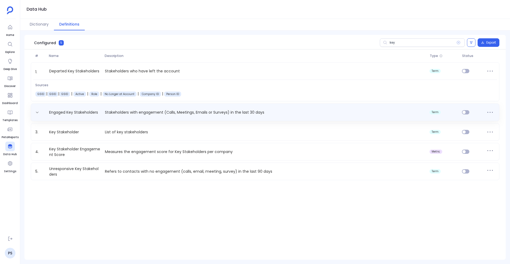
click at [119, 118] on div "Engaged Key Stakeholders Stakeholders with engagement (Calls, Meetings, Emails …" at bounding box center [265, 112] width 469 height 18
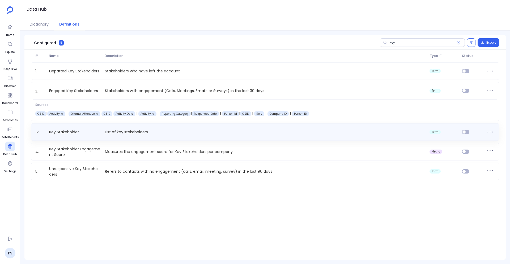
click at [119, 132] on p "List of key stakeholders" at bounding box center [265, 132] width 325 height 6
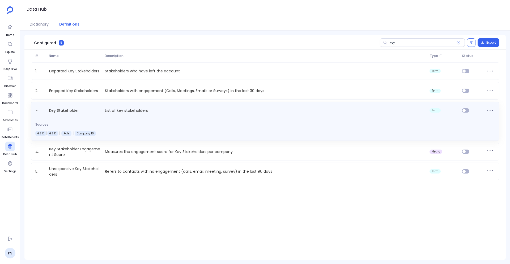
click at [145, 116] on div "Key Stakeholder List of key stakeholders term Sources GSID | GSID | Role | Comp…" at bounding box center [265, 121] width 469 height 39
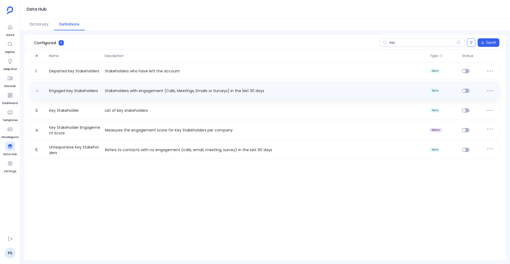
click at [160, 86] on div "Engaged Key Stakeholders Stakeholders with engagement (Calls, Meetings, Emails …" at bounding box center [265, 90] width 464 height 9
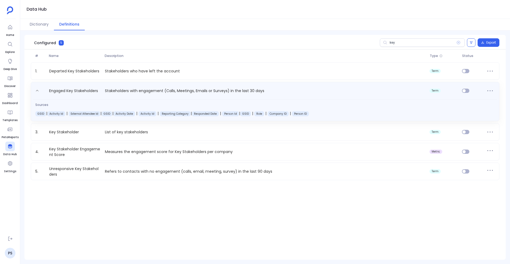
click at [107, 88] on p "Stakeholders with engagement (Calls, Meetings, Emails or Surveys) in the last 3…" at bounding box center [265, 91] width 325 height 9
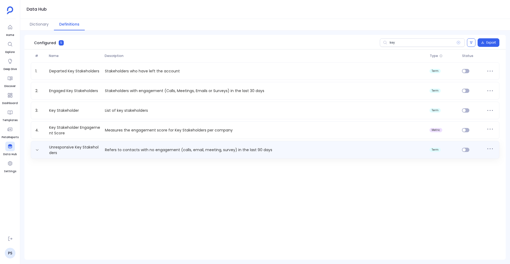
click at [160, 154] on div "Unresponsive Key Stakeholders Refers to contacts with no engagement (calls, ema…" at bounding box center [265, 149] width 464 height 11
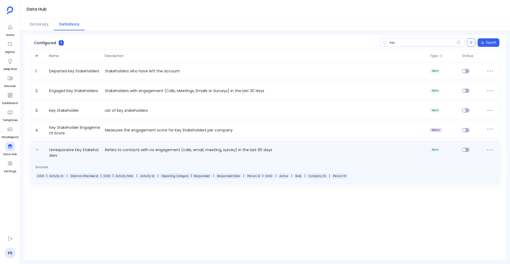
click at [153, 152] on p "Refers to contacts with no engagement (calls, email, meeting, survey) in the la…" at bounding box center [265, 152] width 325 height 12
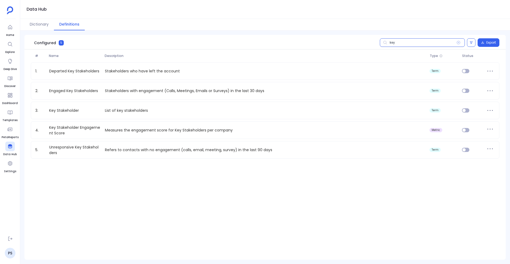
click at [404, 38] on input "key" at bounding box center [422, 42] width 85 height 9
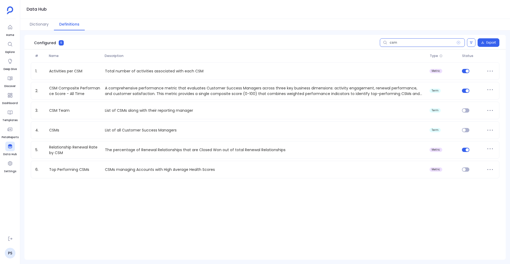
type input "csm"
click at [251, 140] on div "1. Activities per CSM Total number of activities associated with each CSM metri…" at bounding box center [265, 120] width 482 height 116
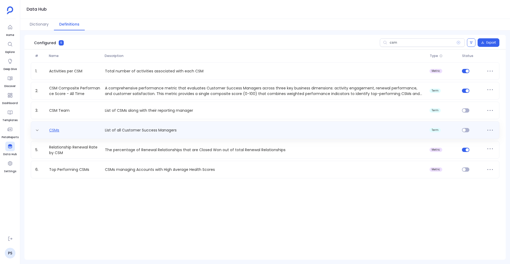
click at [51, 132] on link "CSMs" at bounding box center [54, 130] width 14 height 6
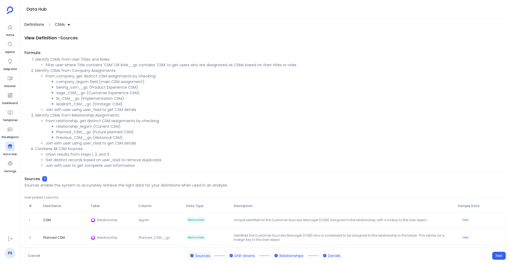
click at [36, 24] on span "Definitions" at bounding box center [34, 25] width 20 height 6
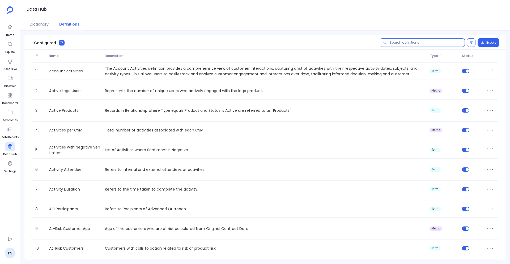
click at [413, 45] on input "text" at bounding box center [422, 42] width 85 height 9
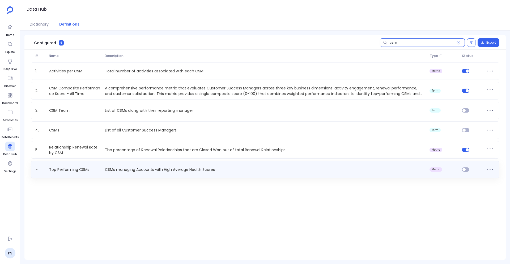
type input "csm"
click at [165, 167] on p "CSMs managing Accounts with High Average Health Scores" at bounding box center [265, 170] width 325 height 6
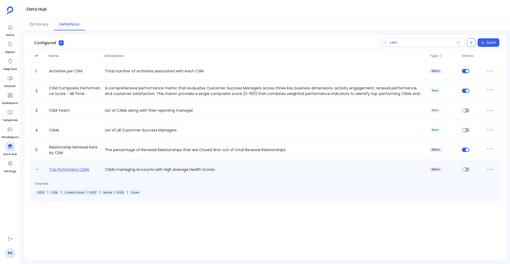
click at [73, 169] on link "Top Performing CSMs" at bounding box center [69, 170] width 44 height 9
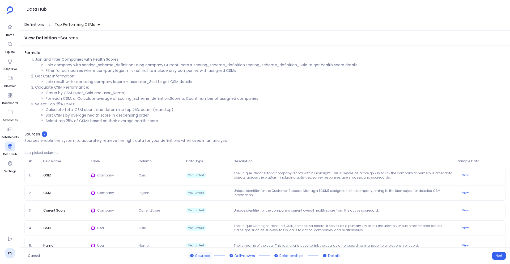
click at [42, 27] on span "Definitions" at bounding box center [34, 25] width 20 height 6
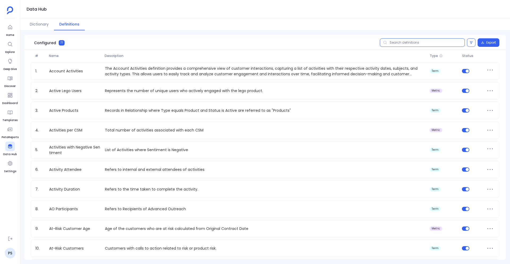
click at [408, 45] on input "text" at bounding box center [422, 42] width 85 height 9
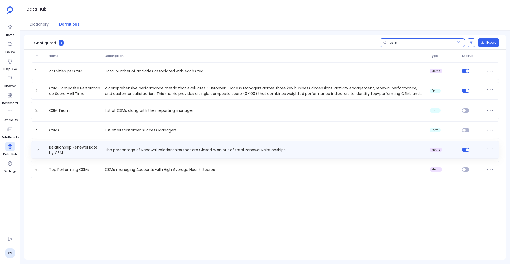
type input "csm"
click at [161, 152] on p "The percentage of Renewal Relationships that are Closed Won out of total Renewa…" at bounding box center [265, 150] width 325 height 6
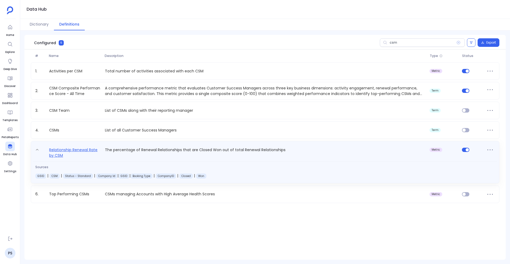
click at [70, 150] on link "Relationship Renewal Rate by CSM" at bounding box center [75, 152] width 56 height 12
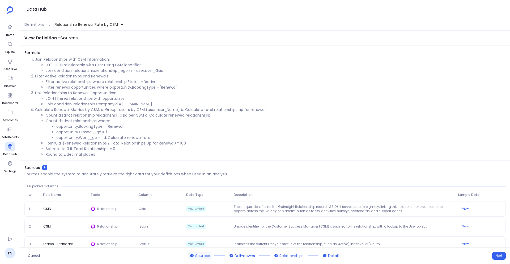
click at [37, 28] on div "Definitions Relationship Renewal Rate by CSM" at bounding box center [265, 25] width 490 height 12
click at [44, 24] on div "Definitions Relationship Renewal Rate by CSM" at bounding box center [265, 25] width 490 height 12
click at [42, 24] on span "Definitions" at bounding box center [34, 25] width 20 height 6
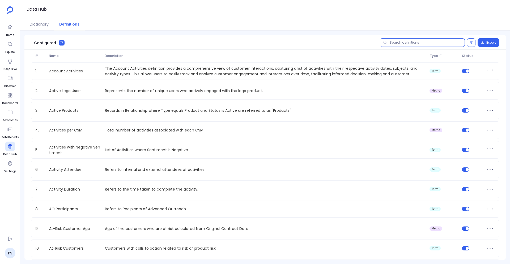
click at [399, 41] on input "text" at bounding box center [422, 42] width 85 height 9
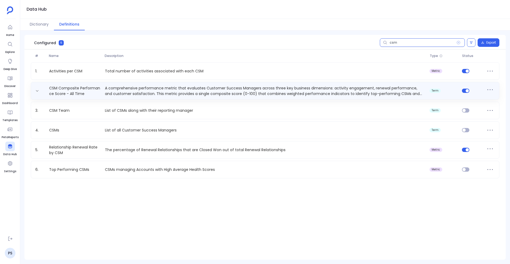
type input "csm"
click at [246, 93] on p "A comprehensive performance metric that evaluates Customer Success Managers acr…" at bounding box center [265, 90] width 325 height 11
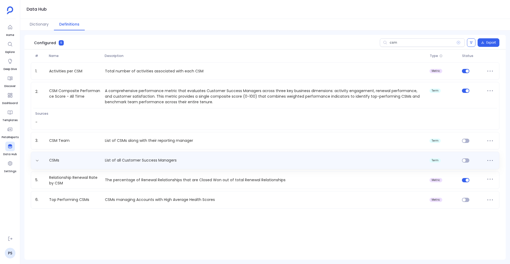
click at [125, 154] on div "CSMs List of all Customer Success Managers term" at bounding box center [265, 161] width 469 height 18
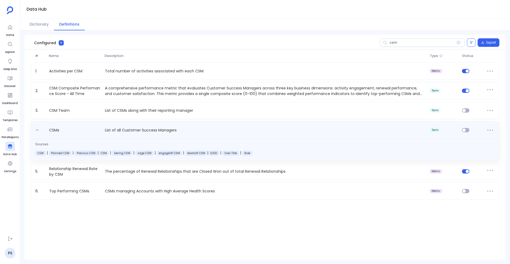
click at [139, 136] on div "CSMs List of all Customer Success Managers term Sources CSM | Planned CSM | Pre…" at bounding box center [265, 140] width 469 height 39
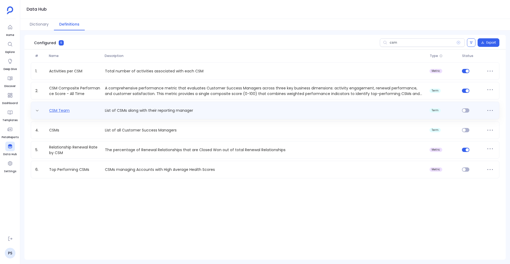
click at [71, 109] on link "CSM Team" at bounding box center [59, 111] width 25 height 6
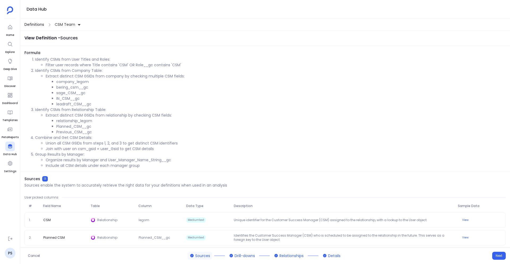
click at [37, 26] on span "Definitions" at bounding box center [34, 25] width 20 height 6
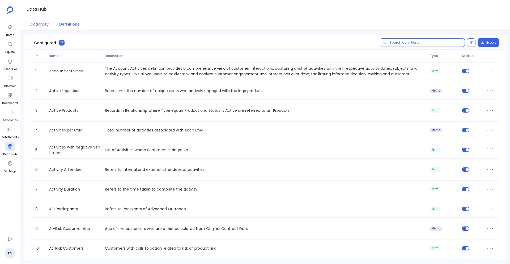
click at [395, 46] on input "text" at bounding box center [422, 42] width 85 height 9
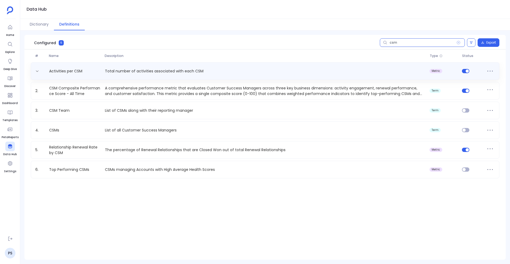
type input "csm"
click at [126, 73] on p "Total number of activities associated with each CSM" at bounding box center [265, 71] width 325 height 6
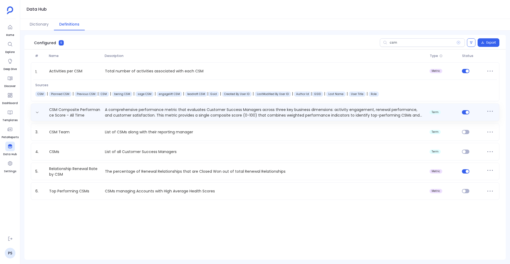
click at [132, 114] on p "A comprehensive performance metric that evaluates Customer Success Managers acr…" at bounding box center [265, 112] width 325 height 11
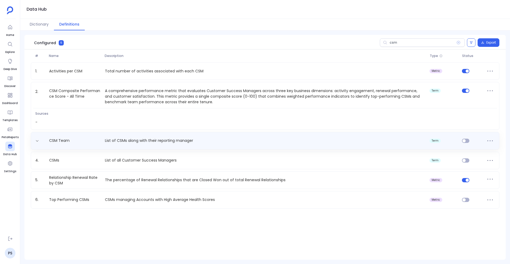
click at [135, 139] on p "List of CSMs along with their reporting manager" at bounding box center [265, 141] width 325 height 6
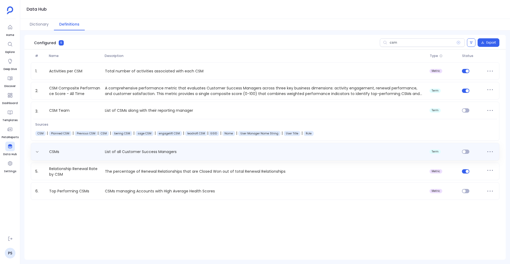
click at [133, 154] on p "List of all Customer Success Managers" at bounding box center [265, 152] width 325 height 6
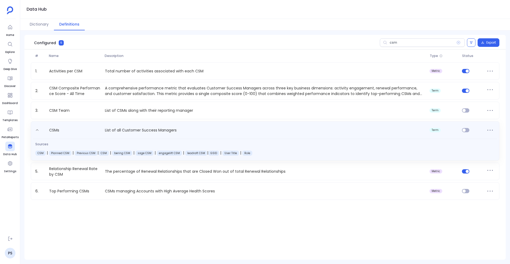
click at [145, 130] on p "List of all Customer Success Managers" at bounding box center [265, 131] width 325 height 9
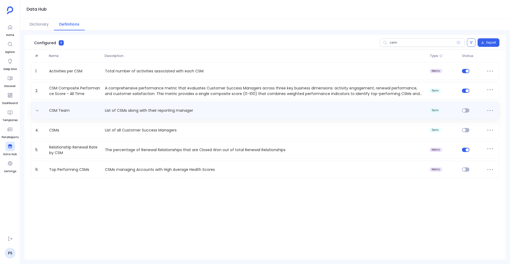
click at [144, 113] on p "List of CSMs along with their reporting manager" at bounding box center [265, 111] width 325 height 6
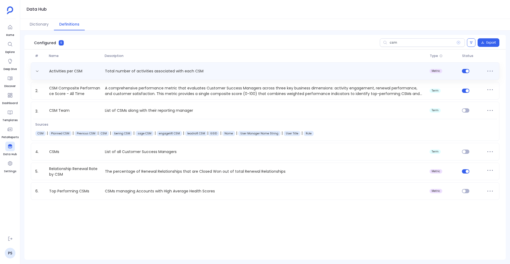
click at [153, 76] on div "Activities per CSM Total number of activities associated with each CSM metric" at bounding box center [265, 71] width 469 height 18
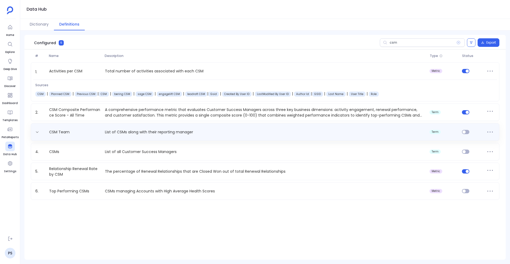
click at [140, 131] on p "List of CSMs along with their reporting manager" at bounding box center [265, 132] width 325 height 6
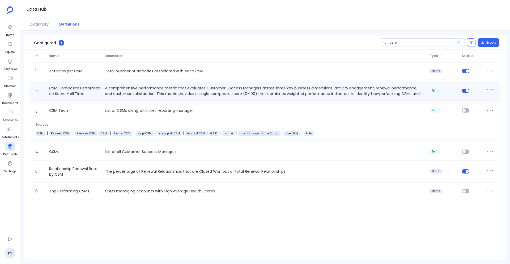
click at [139, 93] on p "A comprehensive performance metric that evaluates Customer Success Managers acr…" at bounding box center [265, 90] width 325 height 11
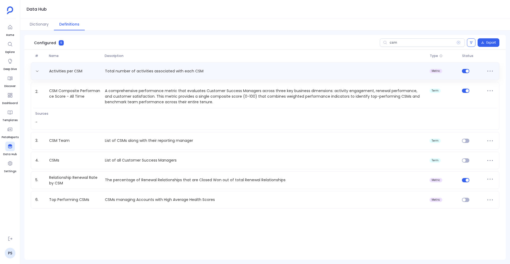
click at [158, 71] on p "Total number of activities associated with each CSM" at bounding box center [265, 71] width 325 height 6
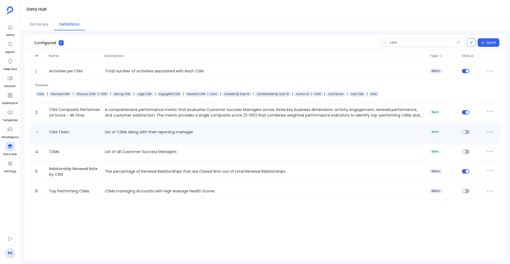
click at [170, 138] on div "CSM Team List of CSMs along with their reporting manager term" at bounding box center [265, 132] width 469 height 18
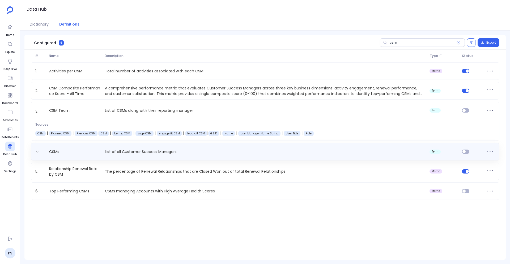
click at [171, 152] on p "List of all Customer Success Managers" at bounding box center [265, 152] width 325 height 6
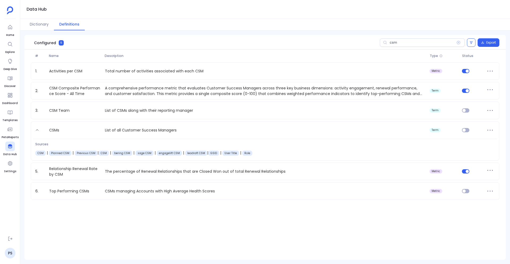
click at [166, 120] on div "1. Activities per CSM Total number of activities associated with each CSM metri…" at bounding box center [265, 130] width 482 height 137
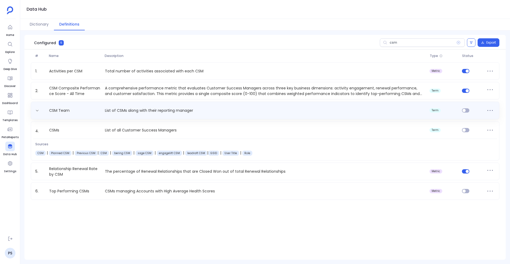
click at [163, 112] on p "List of CSMs along with their reporting manager" at bounding box center [265, 111] width 325 height 6
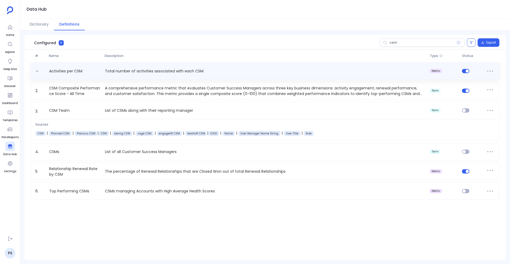
click at [173, 78] on div "Activities per CSM Total number of activities associated with each CSM metric" at bounding box center [265, 71] width 469 height 18
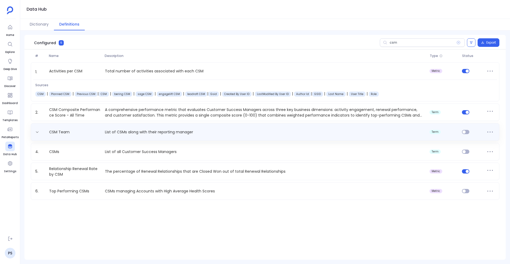
click at [168, 129] on p "List of CSMs along with their reporting manager" at bounding box center [265, 132] width 325 height 6
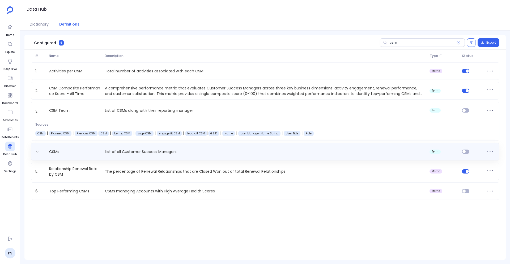
click at [165, 150] on p "List of all Customer Success Managers" at bounding box center [265, 152] width 325 height 6
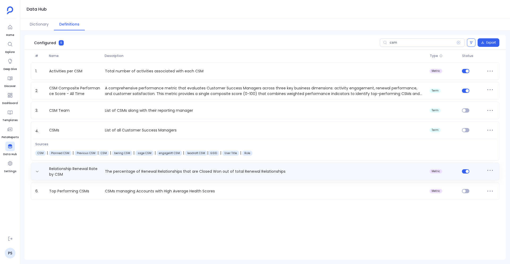
click at [167, 169] on p "The percentage of Renewal Relationships that are Closed Won out of total Renewa…" at bounding box center [265, 172] width 325 height 6
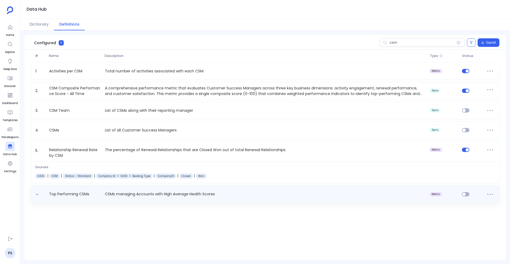
click at [161, 188] on div "Top Performing CSMs CSMs managing Accounts with High Average Health Scores metr…" at bounding box center [265, 194] width 469 height 18
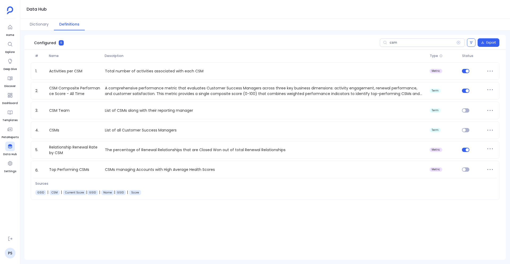
click at [161, 158] on div "1. Activities per CSM Total number of activities associated with each CSM metri…" at bounding box center [265, 130] width 482 height 137
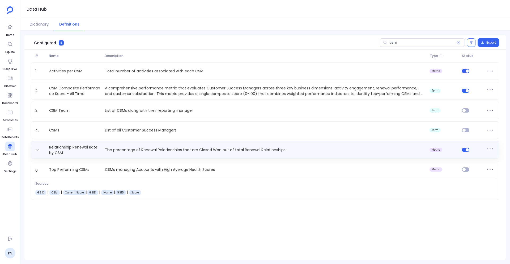
click at [160, 148] on p "The percentage of Renewal Relationships that are Closed Won out of total Renewa…" at bounding box center [265, 150] width 325 height 6
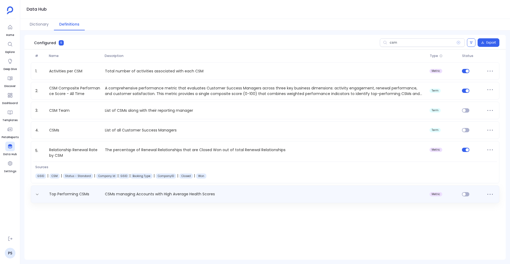
click at [154, 187] on div "Top Performing CSMs CSMs managing Accounts with High Average Health Scores metr…" at bounding box center [265, 194] width 469 height 18
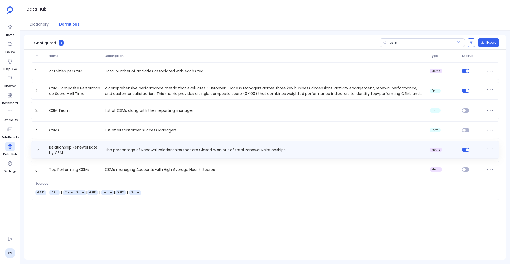
click at [155, 155] on div "Relationship Renewal Rate by CSM The percentage of Renewal Relationships that a…" at bounding box center [265, 149] width 464 height 11
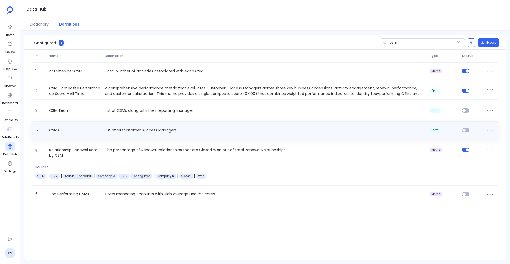
click at [154, 129] on p "List of all Customer Success Managers" at bounding box center [265, 130] width 325 height 6
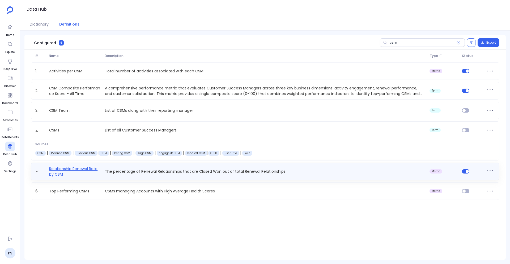
click at [70, 171] on link "Relationship Renewal Rate by CSM" at bounding box center [75, 171] width 56 height 11
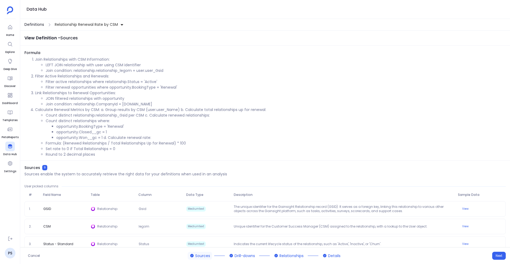
click at [39, 23] on span "Definitions" at bounding box center [34, 25] width 20 height 6
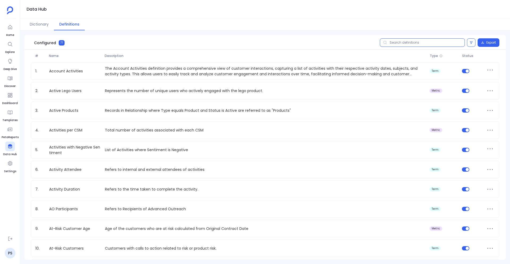
click at [401, 43] on input "text" at bounding box center [422, 42] width 85 height 9
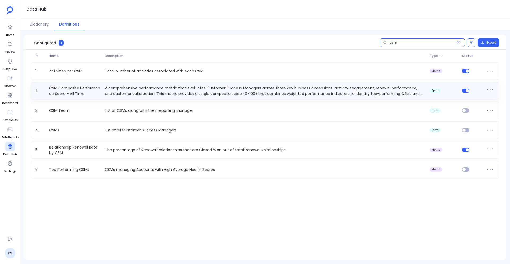
type input "csm"
click at [78, 98] on div "2. CSM Composite Performance Score - All Time A comprehensive performance metri…" at bounding box center [265, 91] width 469 height 18
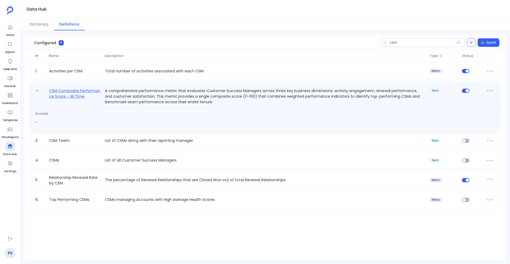
click at [78, 95] on link "CSM Composite Performance Score - All Time" at bounding box center [75, 95] width 56 height 17
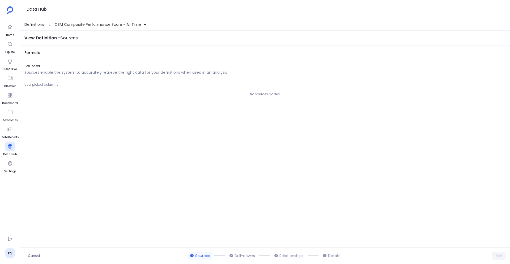
click at [38, 27] on span "Definitions" at bounding box center [34, 25] width 20 height 6
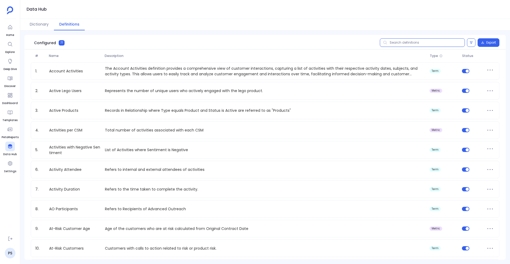
click at [419, 45] on input "text" at bounding box center [422, 42] width 85 height 9
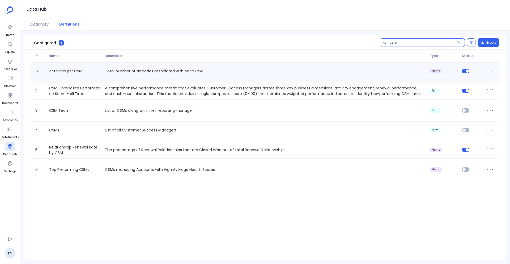
type input "csm"
click at [52, 74] on div "Activities per CSM Total number of activities associated with each CSM metric" at bounding box center [265, 71] width 464 height 9
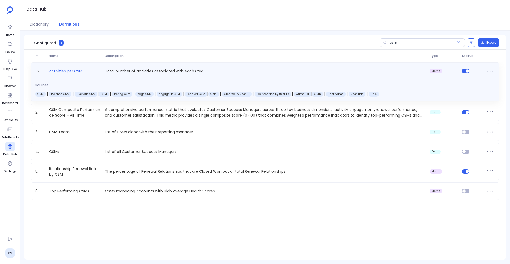
click at [62, 70] on link "Activities per CSM" at bounding box center [65, 72] width 37 height 9
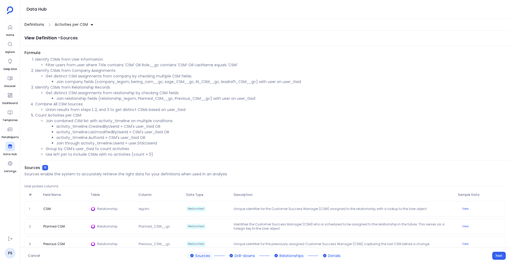
click at [40, 24] on span "Definitions" at bounding box center [34, 25] width 20 height 6
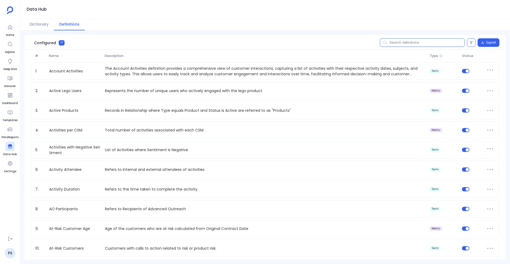
click at [402, 41] on input "text" at bounding box center [422, 42] width 85 height 9
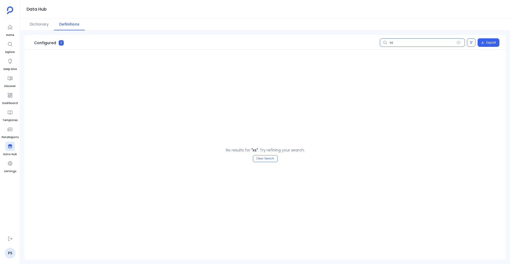
type input "x"
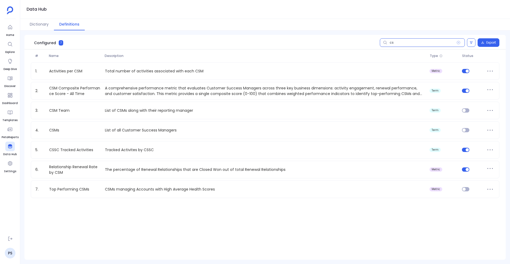
type input "csm"
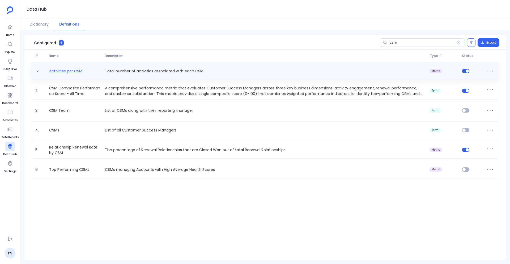
click at [72, 69] on link "Activities per CSM" at bounding box center [65, 71] width 37 height 6
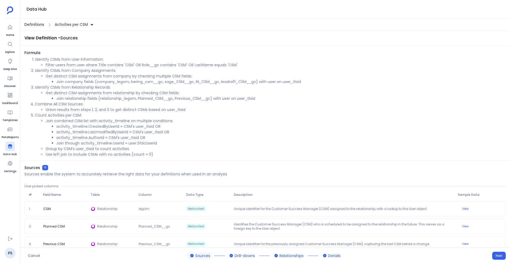
click at [37, 26] on span "Definitions" at bounding box center [34, 25] width 20 height 6
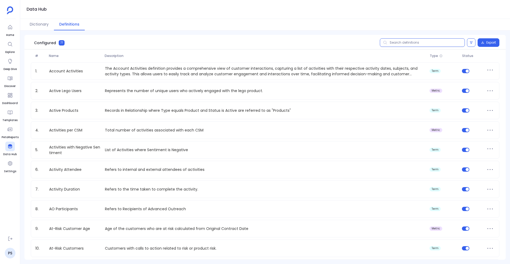
click at [400, 45] on input "text" at bounding box center [422, 42] width 85 height 9
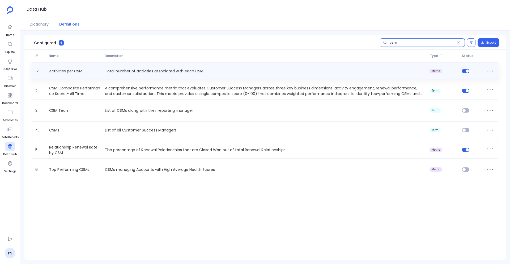
type input "csm"
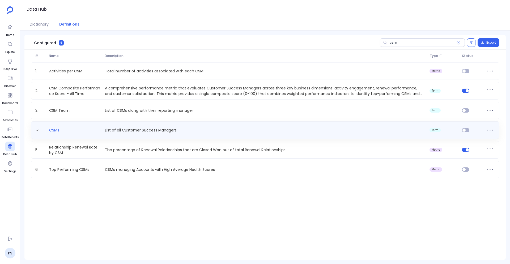
click at [54, 132] on link "CSMs" at bounding box center [54, 130] width 14 height 6
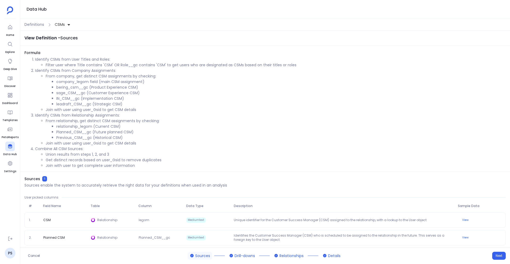
drag, startPoint x: 97, startPoint y: 63, endPoint x: 111, endPoint y: 68, distance: 15.3
click at [111, 67] on li "Filter user where Title contains 'CSM' OR Role__gc contains 'CSM' to get users …" at bounding box center [276, 65] width 460 height 6
click at [102, 64] on li "Filter user where Title contains 'CSM' OR Role__gc contains 'CSM' to get users …" at bounding box center [276, 65] width 460 height 6
drag, startPoint x: 79, startPoint y: 65, endPoint x: 119, endPoint y: 66, distance: 39.4
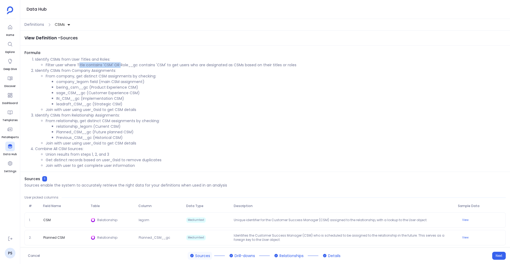
click at [119, 66] on li "Filter user where Title contains 'CSM' OR Role__gc contains 'CSM' to get users …" at bounding box center [276, 65] width 460 height 6
drag, startPoint x: 125, startPoint y: 66, endPoint x: 170, endPoint y: 65, distance: 44.1
click at [170, 65] on li "Filter user where Title contains 'CSM' OR Role__gc contains 'CSM' to get users …" at bounding box center [276, 65] width 460 height 6
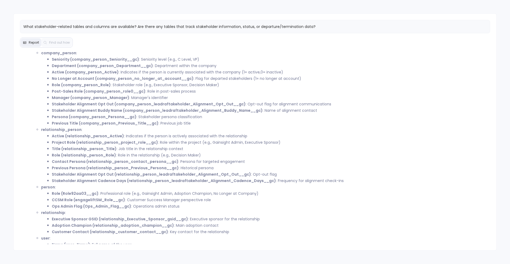
scroll to position [75, 0]
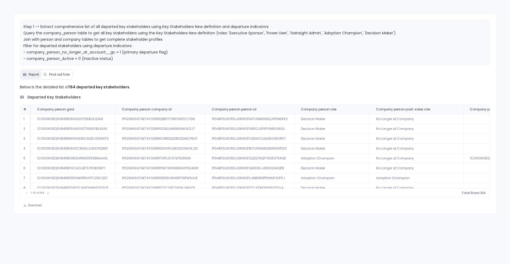
scroll to position [0, 518]
